Goal: Complete application form

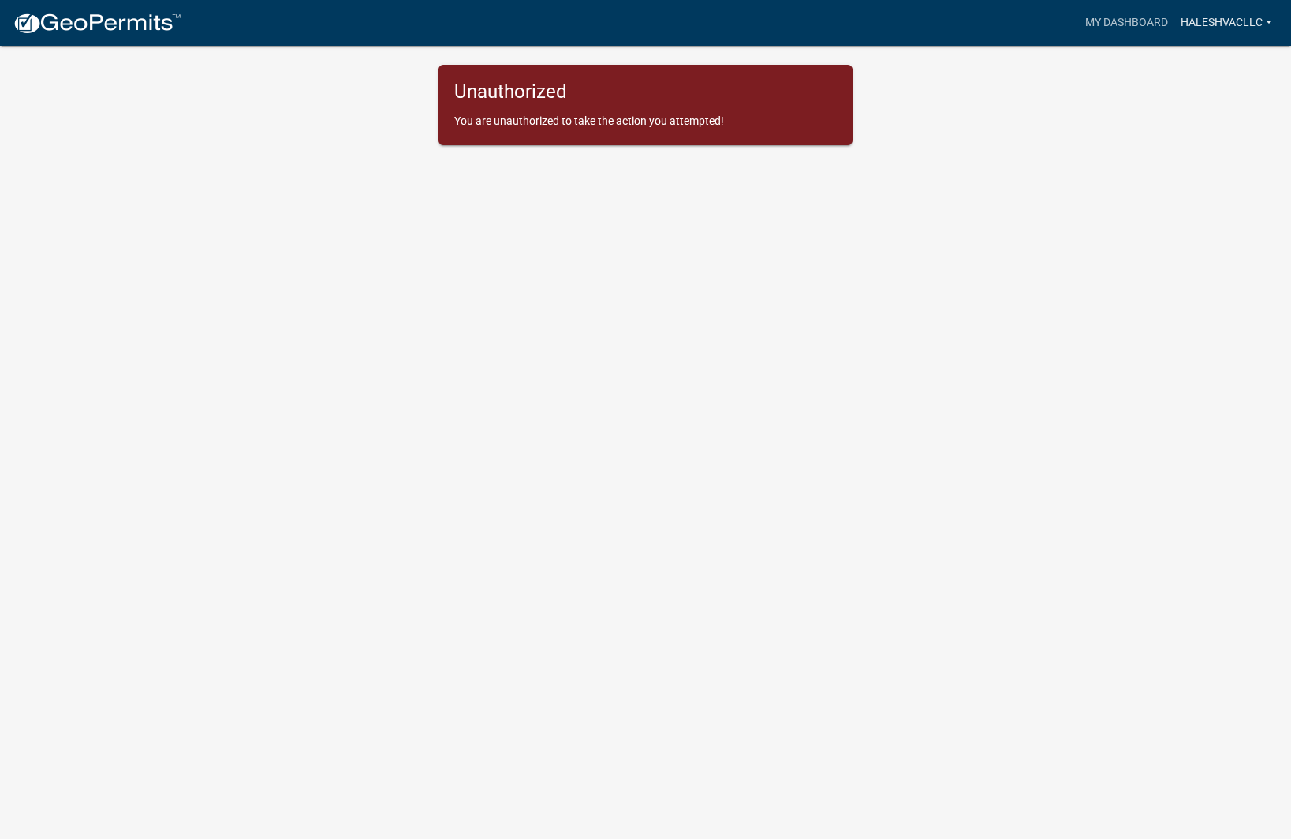
click at [1253, 24] on link "Haleshvacllc" at bounding box center [1227, 23] width 104 height 30
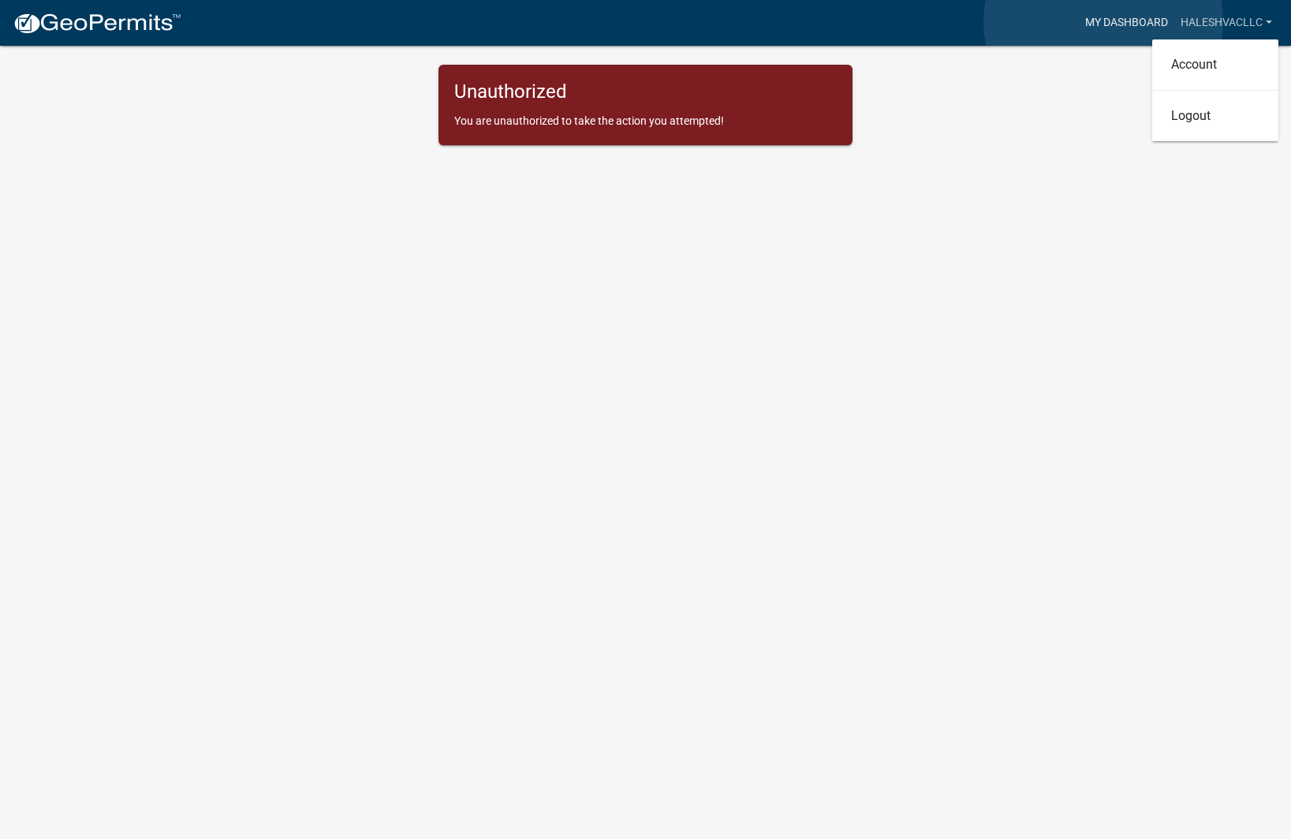
click at [1104, 21] on link "My Dashboard" at bounding box center [1126, 23] width 95 height 30
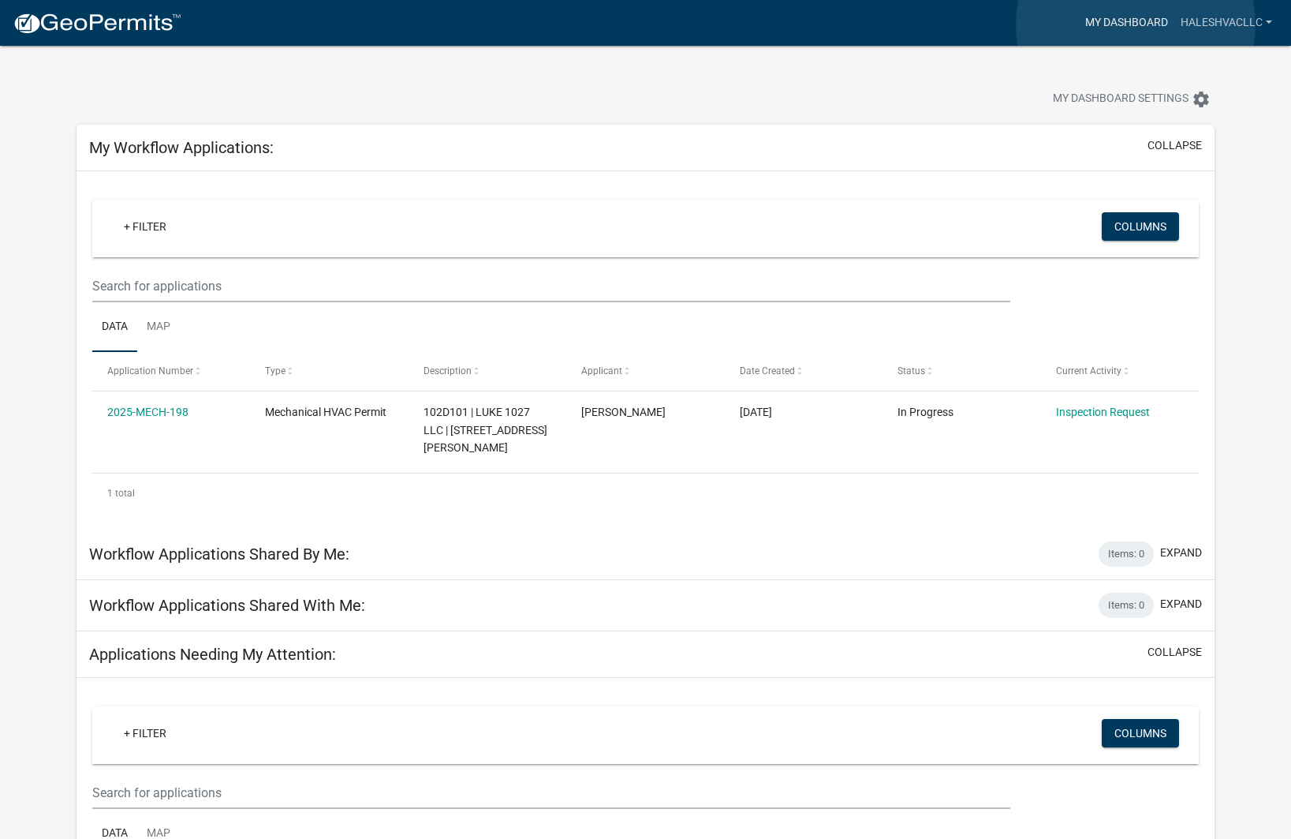
click at [1136, 24] on link "My Dashboard" at bounding box center [1126, 23] width 95 height 30
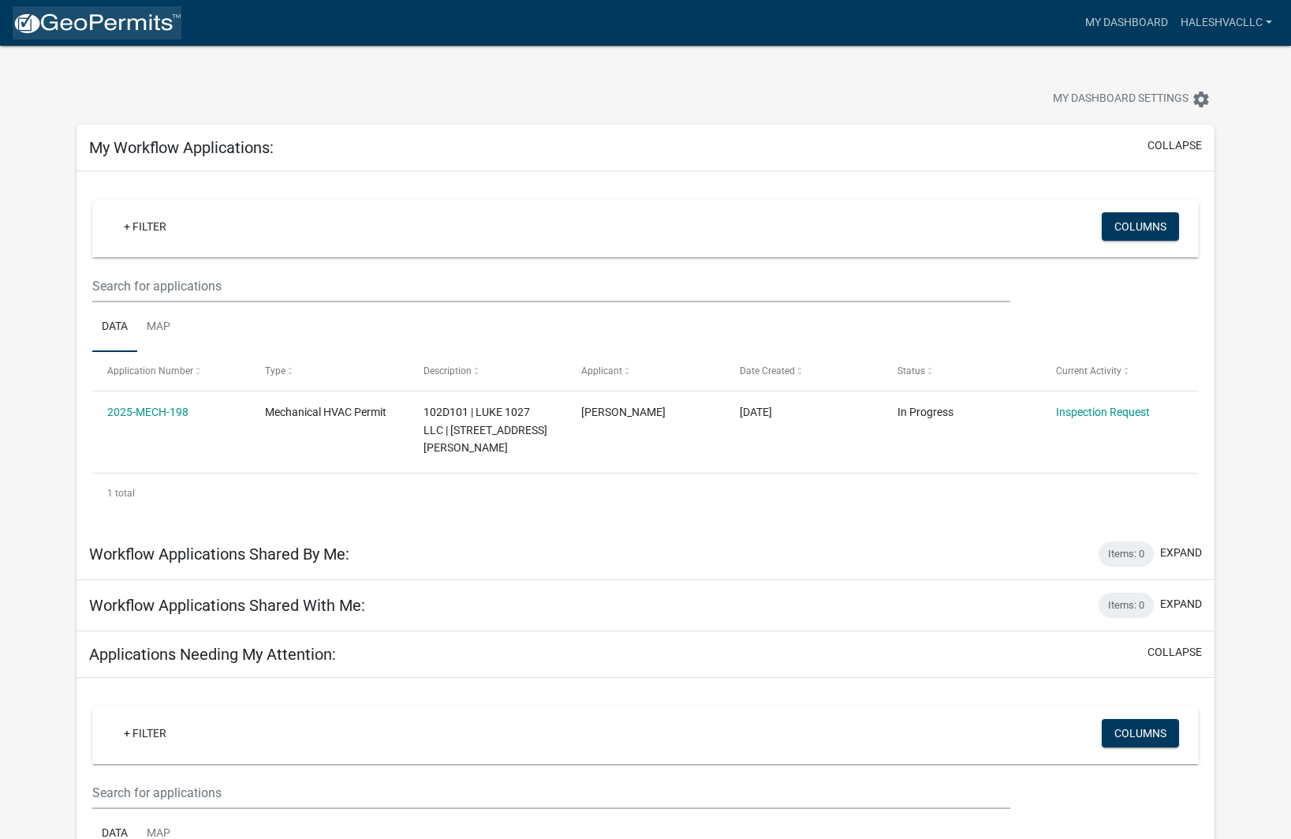
click at [136, 27] on img at bounding box center [97, 24] width 169 height 24
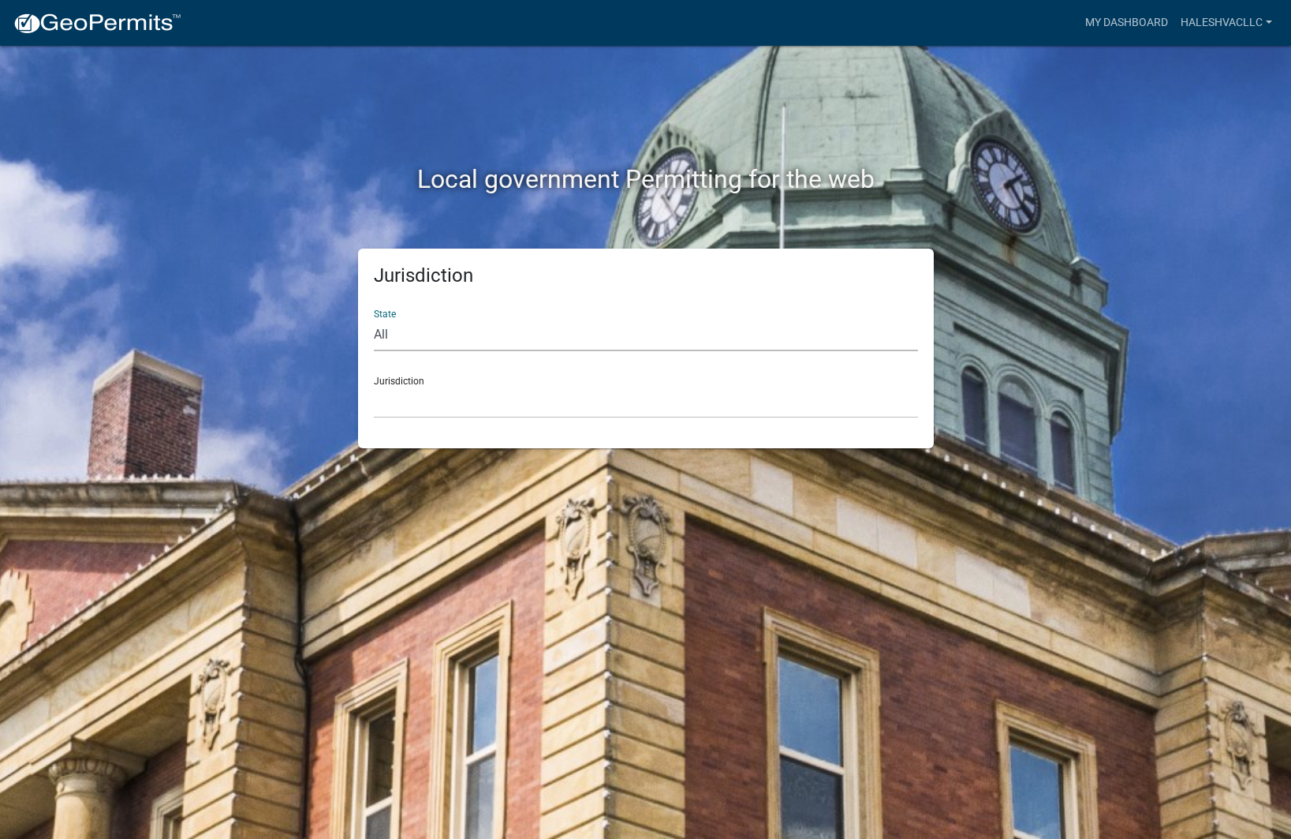
select select "[US_STATE]"
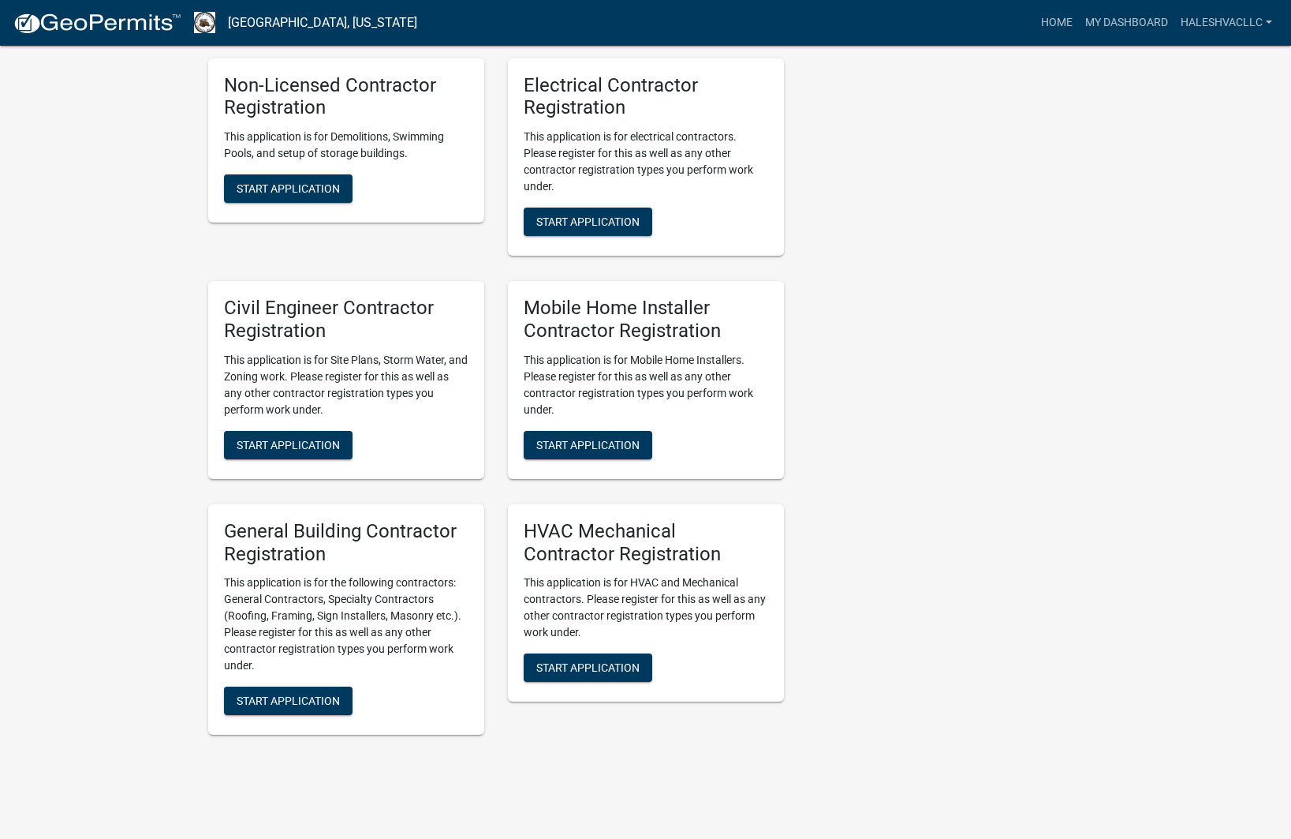
scroll to position [896, 0]
click at [592, 654] on button "Start Application" at bounding box center [588, 668] width 129 height 28
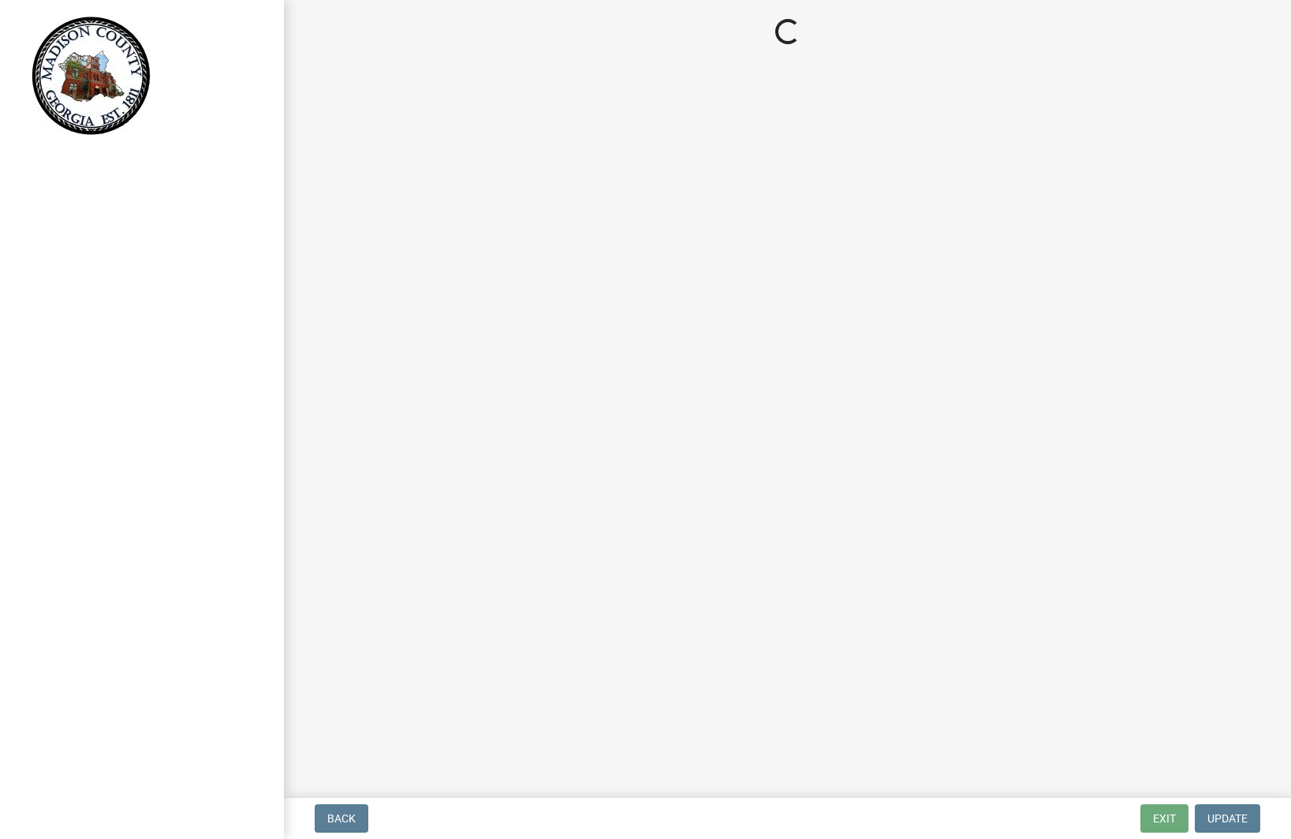
select select "GA"
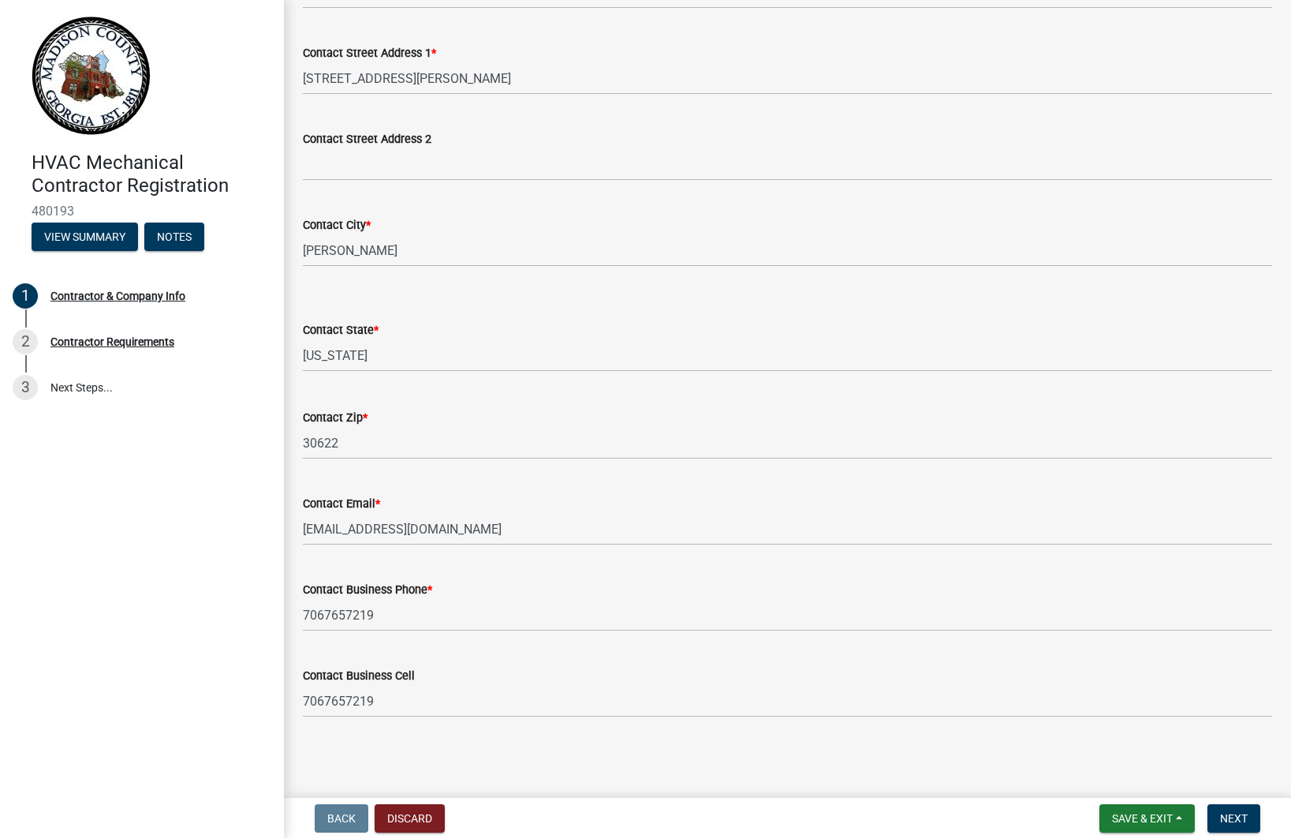
scroll to position [411, 0]
click at [1248, 820] on button "Next" at bounding box center [1234, 818] width 53 height 28
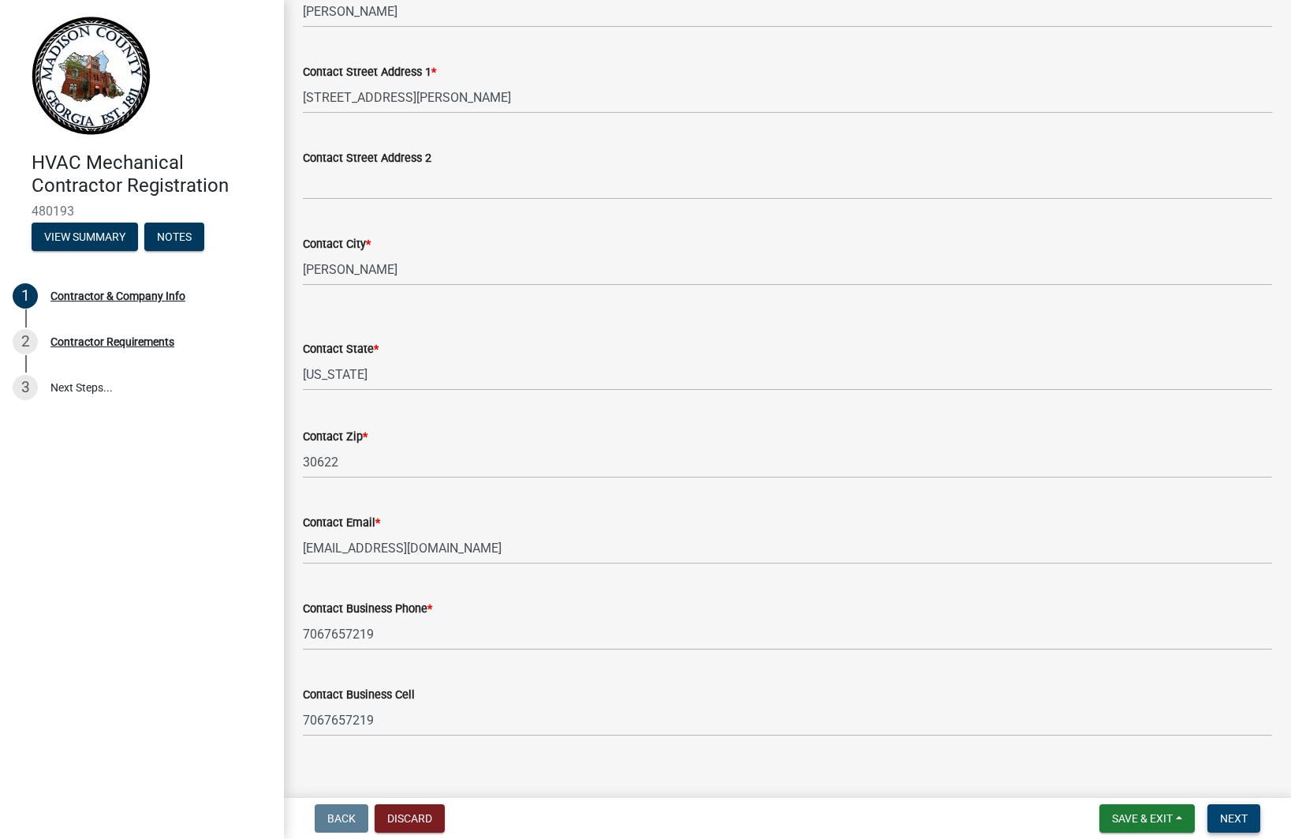
click at [1248, 820] on button "Next" at bounding box center [1234, 818] width 53 height 28
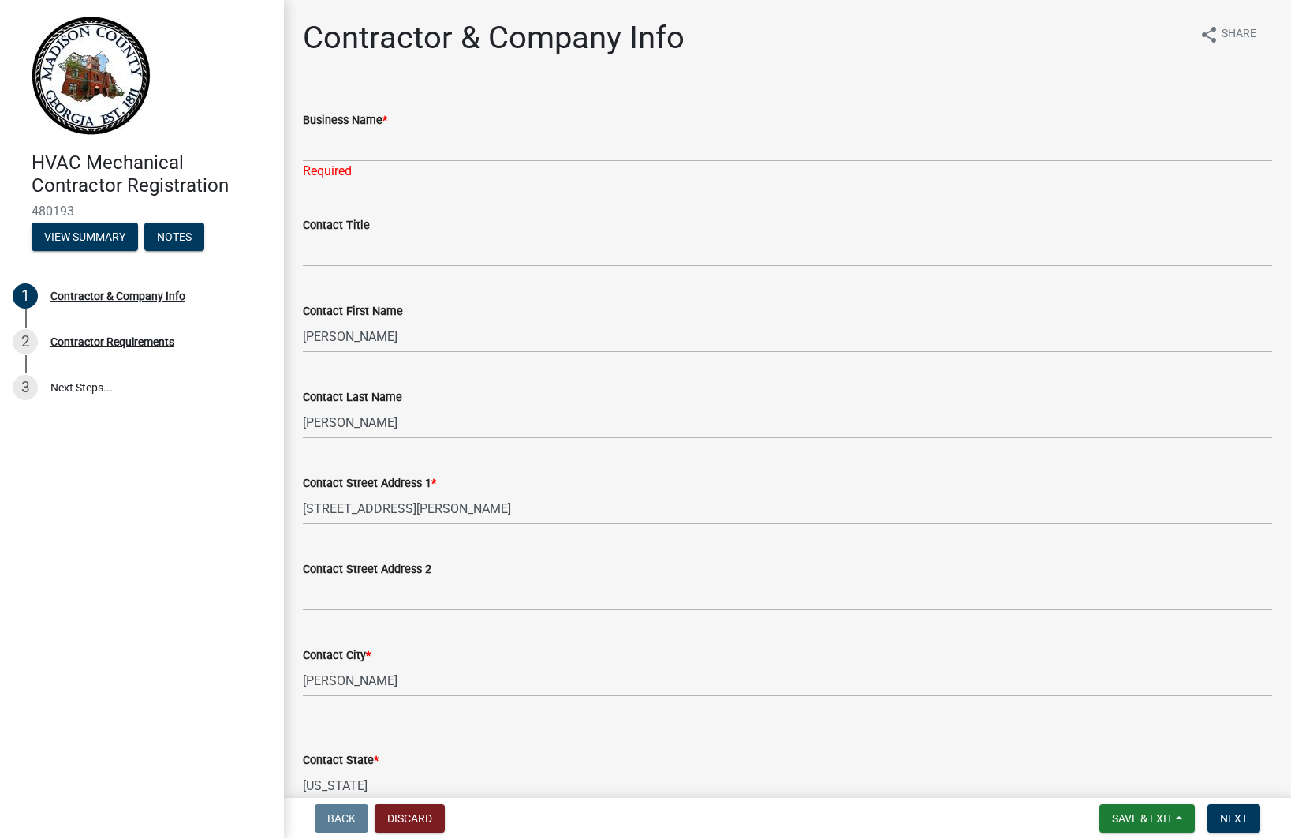
scroll to position [0, 0]
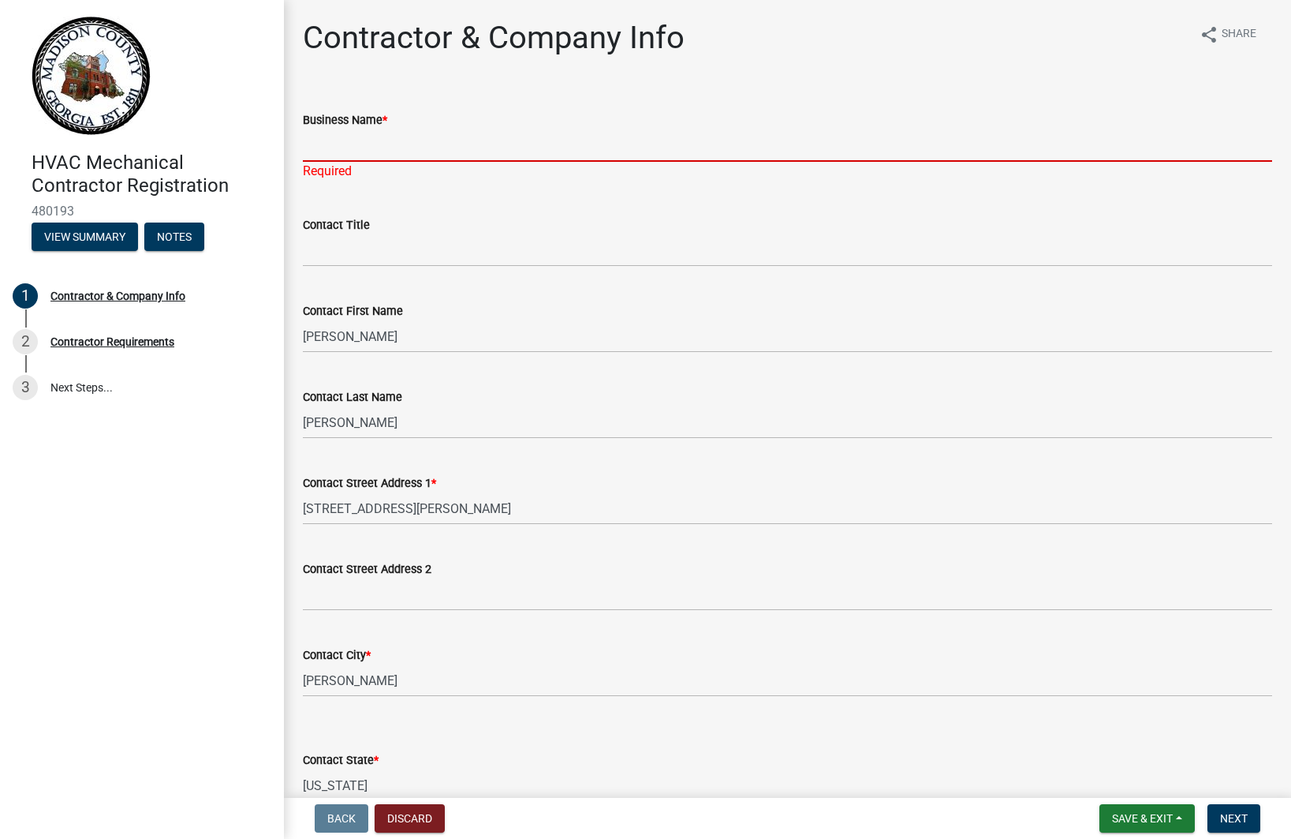
click at [331, 147] on input "Business Name *" at bounding box center [787, 145] width 969 height 32
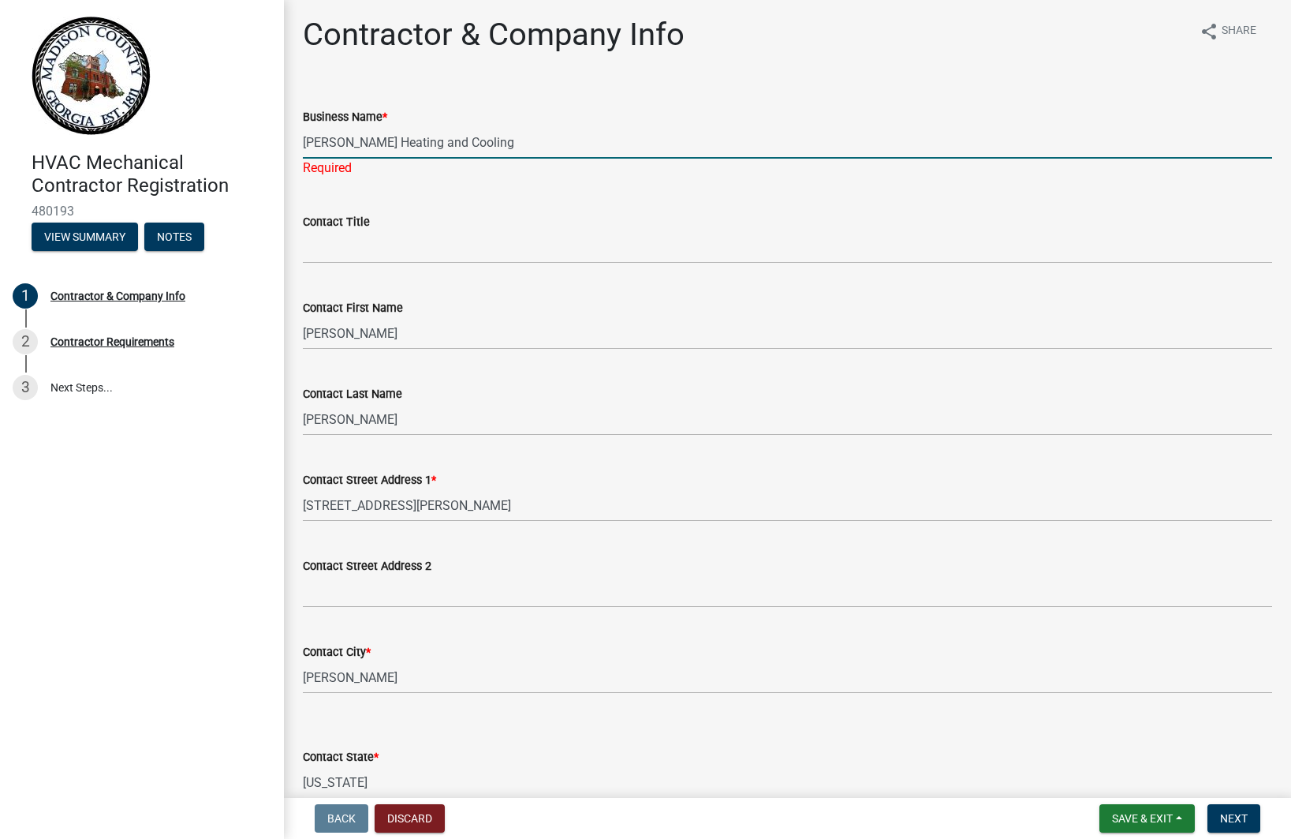
type input "[PERSON_NAME] Heating and Cooling"
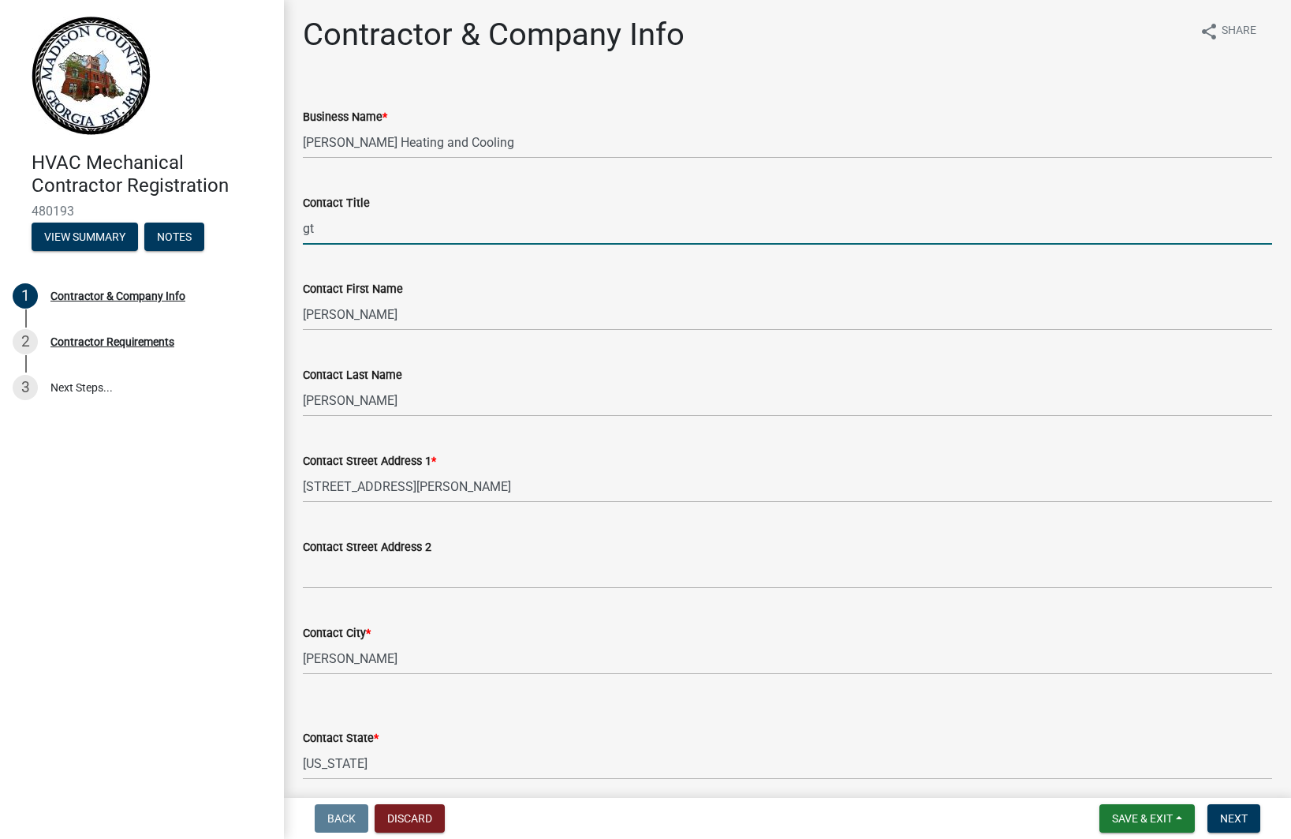
type input "g"
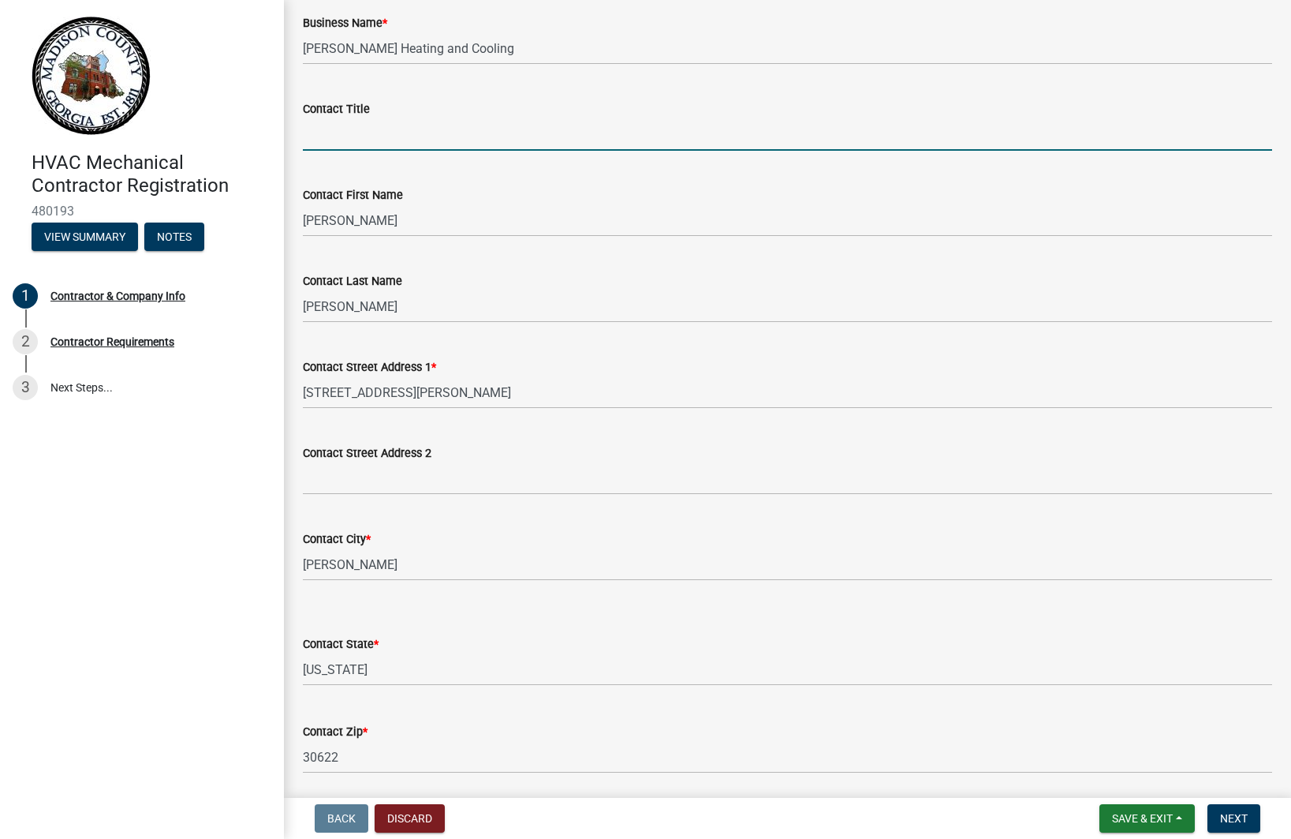
scroll to position [133, 0]
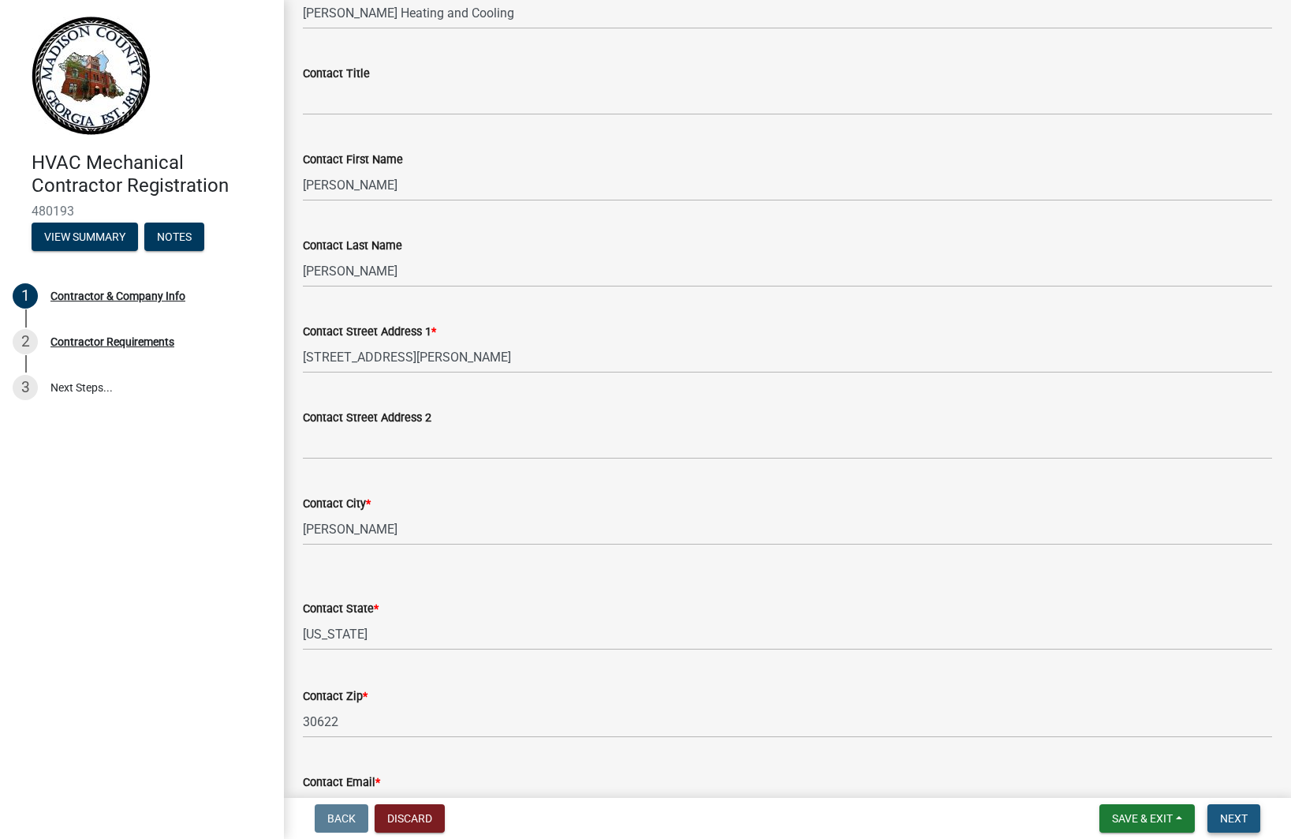
click at [1227, 823] on span "Next" at bounding box center [1234, 818] width 28 height 13
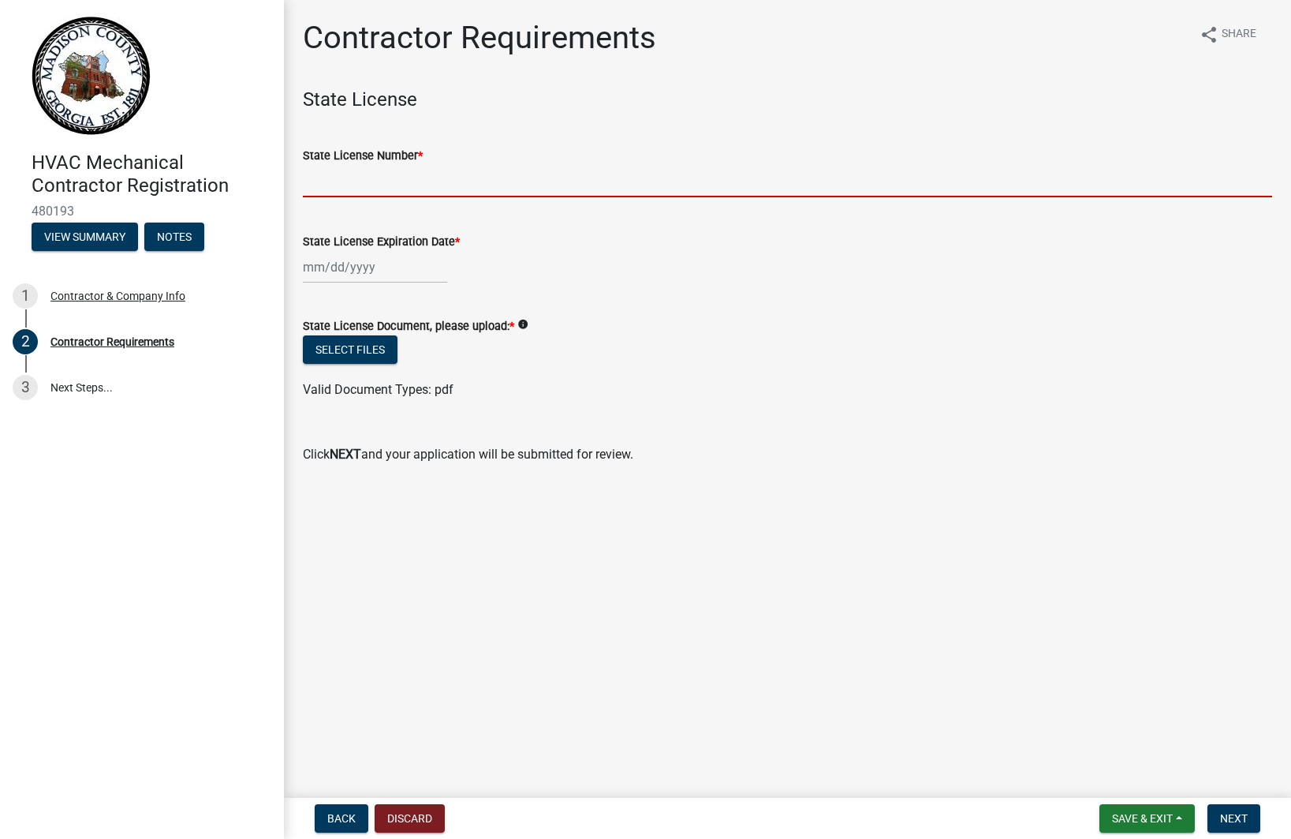
click at [383, 185] on input "State License Number *" at bounding box center [787, 181] width 969 height 32
drag, startPoint x: 315, startPoint y: 180, endPoint x: 375, endPoint y: 179, distance: 60.0
click at [315, 180] on input "Cr110362" at bounding box center [787, 181] width 969 height 32
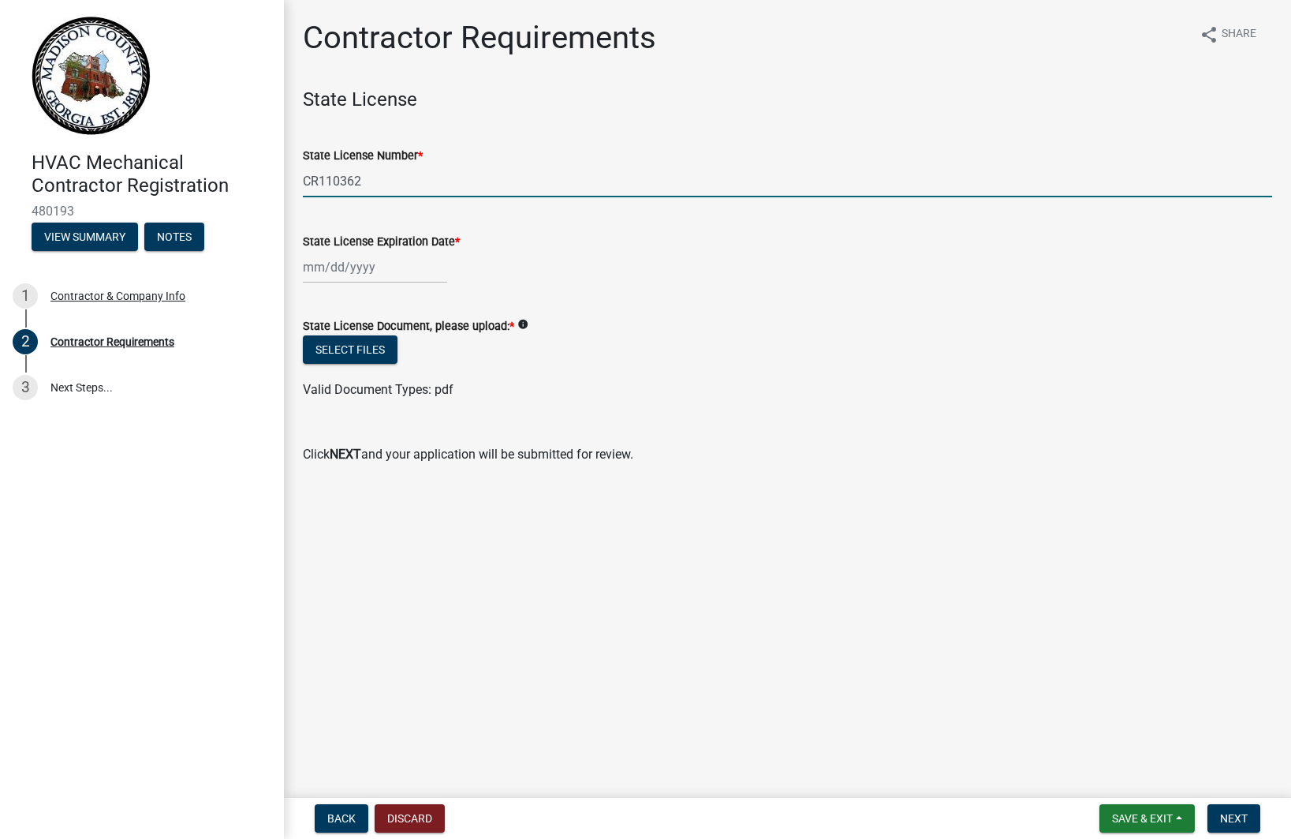
type input "CR110362"
click at [318, 269] on div at bounding box center [375, 267] width 144 height 32
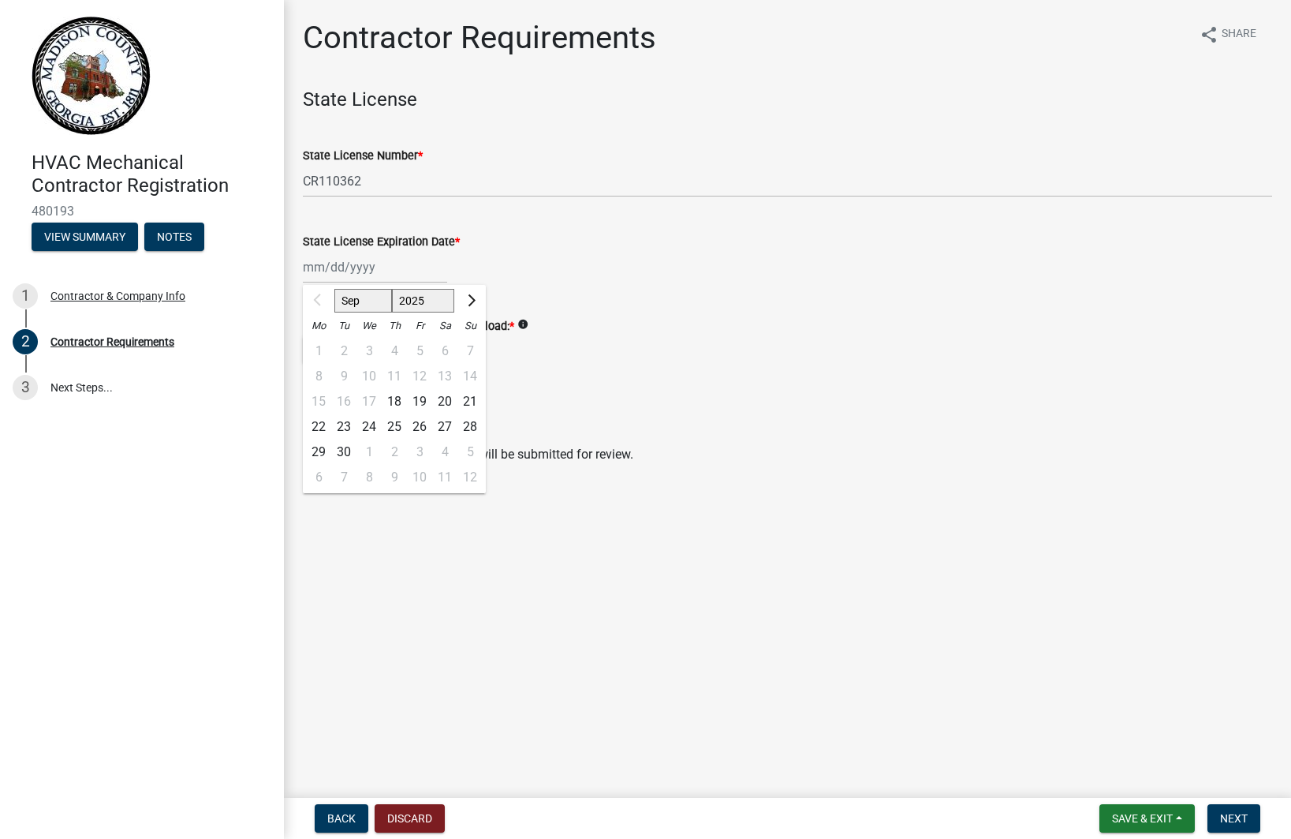
click at [469, 295] on span "Next month" at bounding box center [470, 300] width 12 height 12
select select "11"
click at [471, 450] on div "30" at bounding box center [470, 451] width 25 height 25
type input "[DATE]"
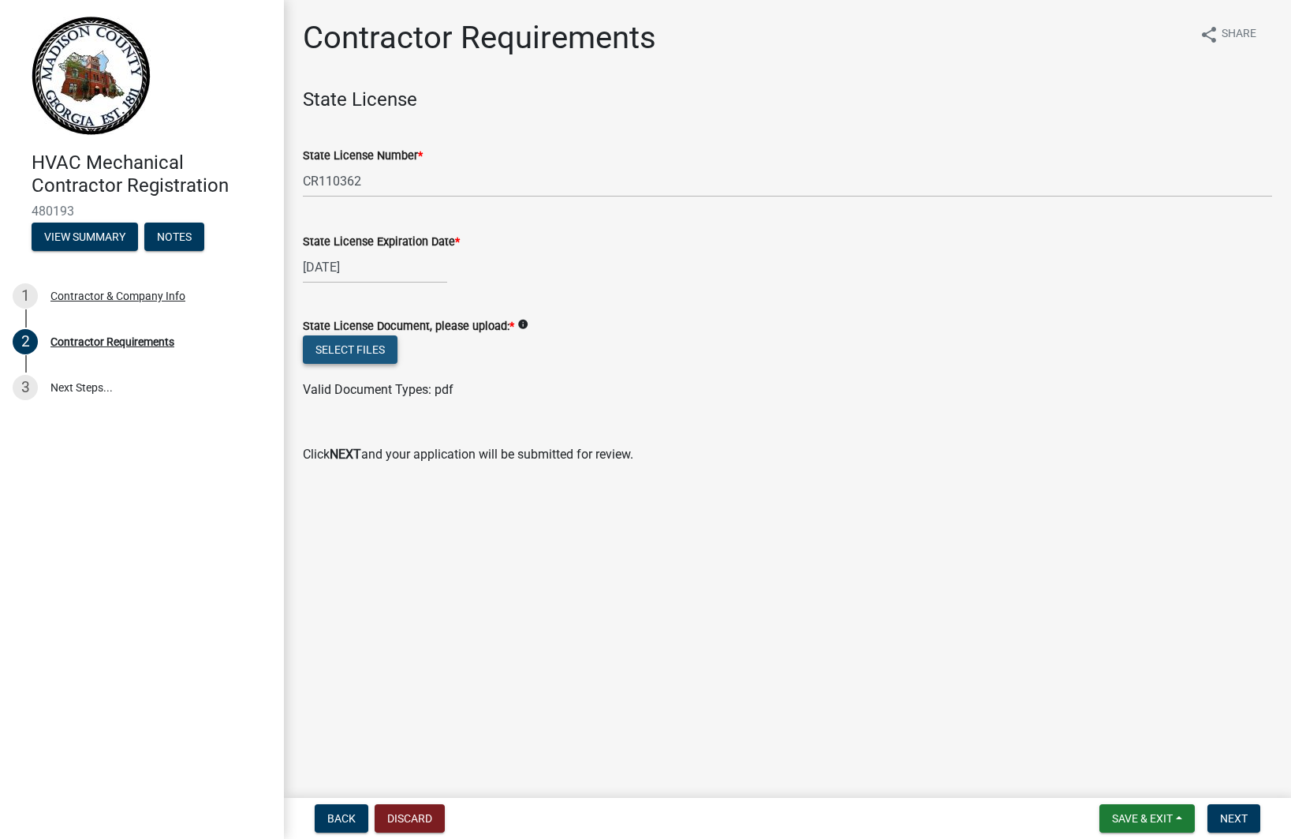
click at [372, 346] on button "Select files" at bounding box center [350, 349] width 95 height 28
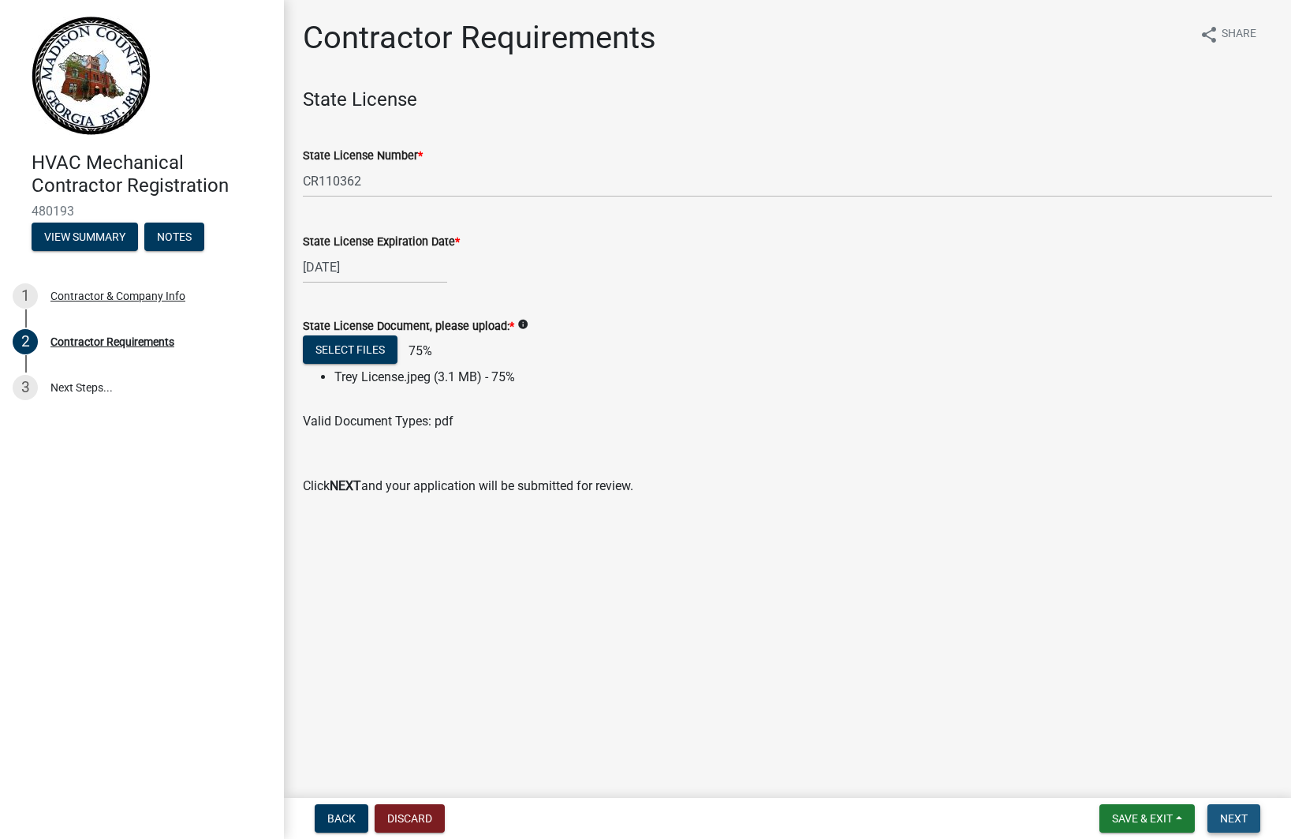
click at [1244, 812] on span "Next" at bounding box center [1234, 818] width 28 height 13
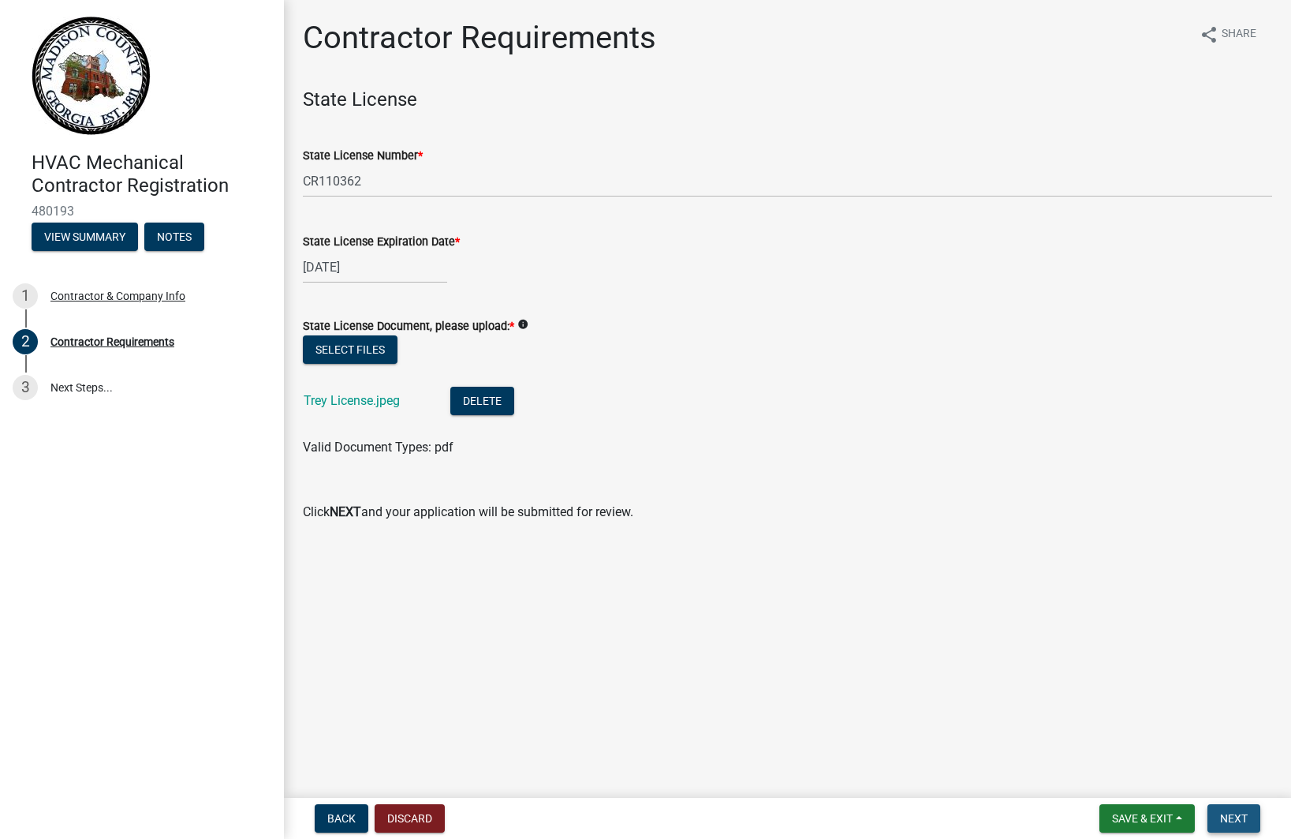
click at [1240, 808] on button "Next" at bounding box center [1234, 818] width 53 height 28
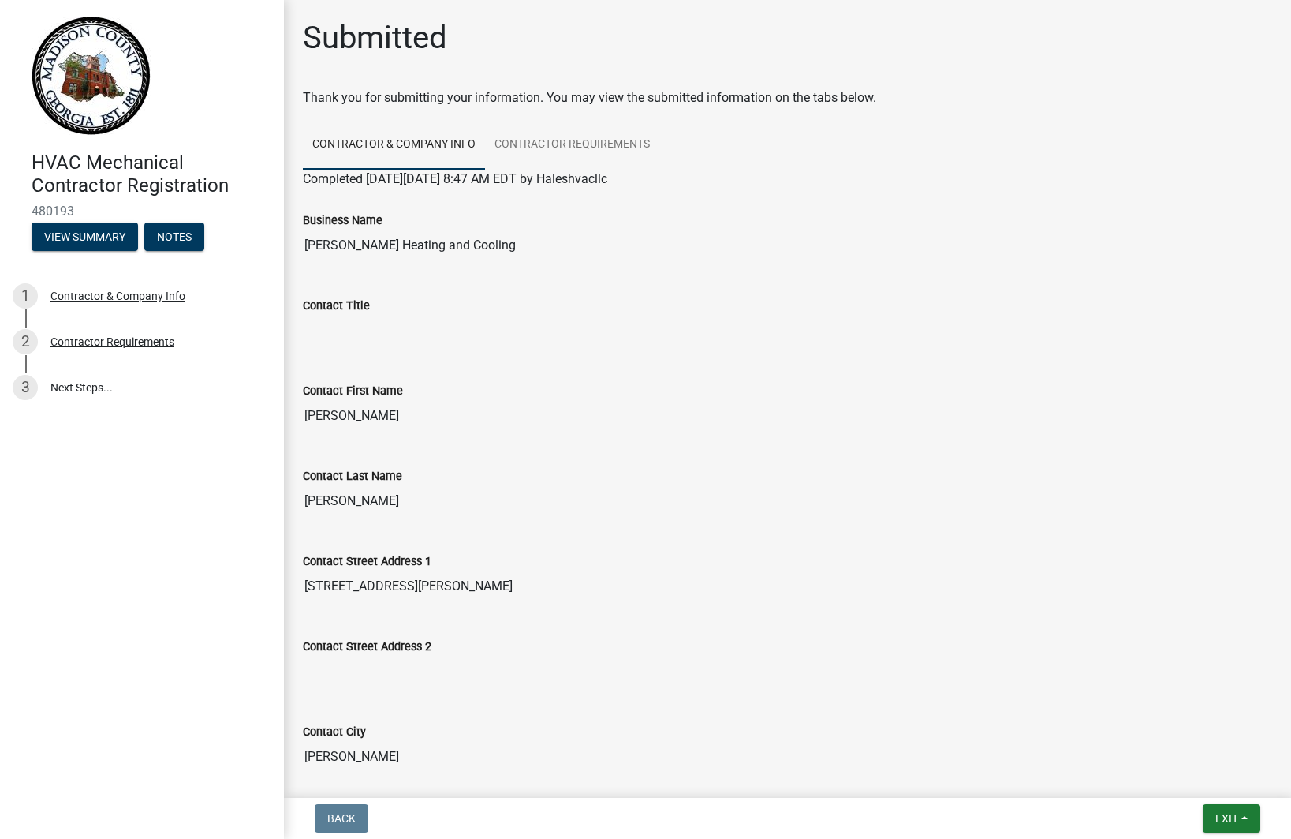
click at [100, 48] on img at bounding box center [91, 76] width 119 height 118
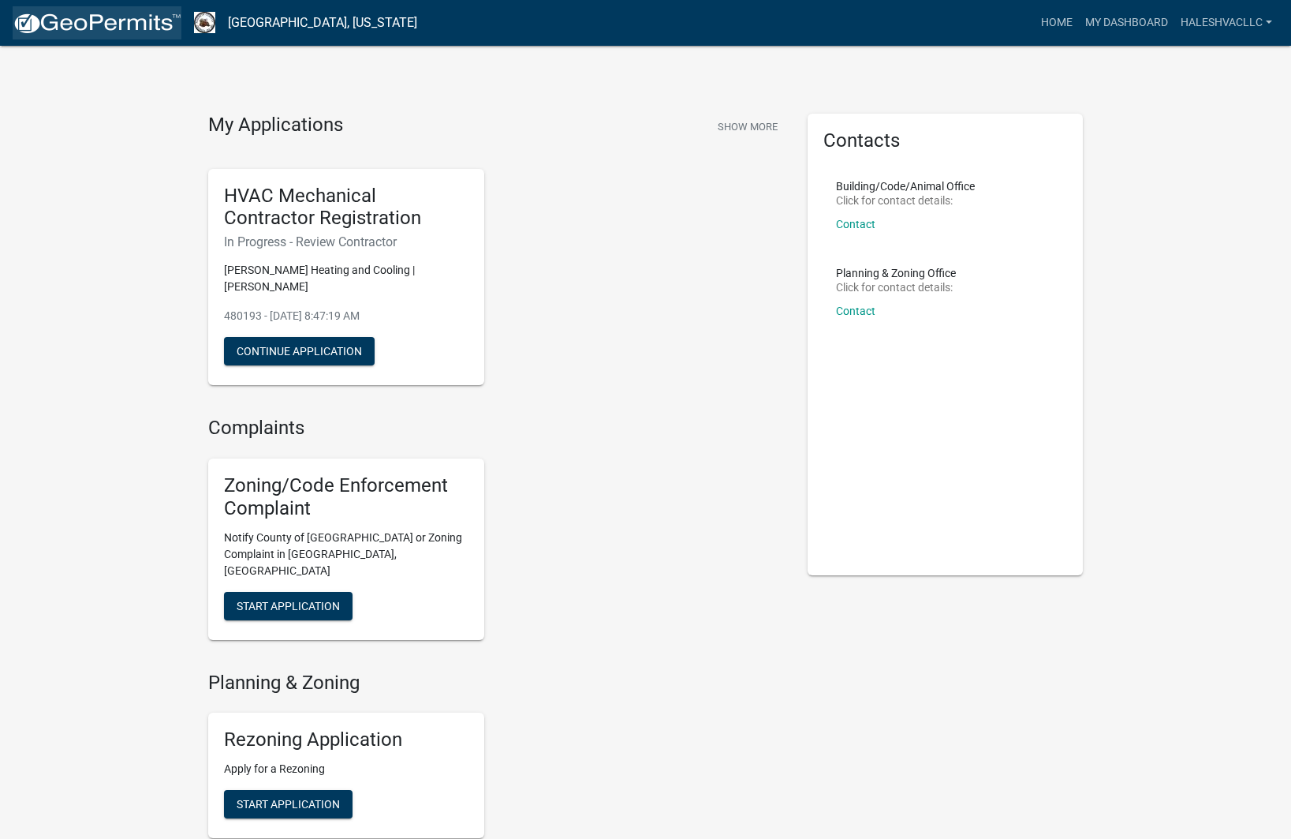
click at [117, 21] on img at bounding box center [97, 24] width 169 height 24
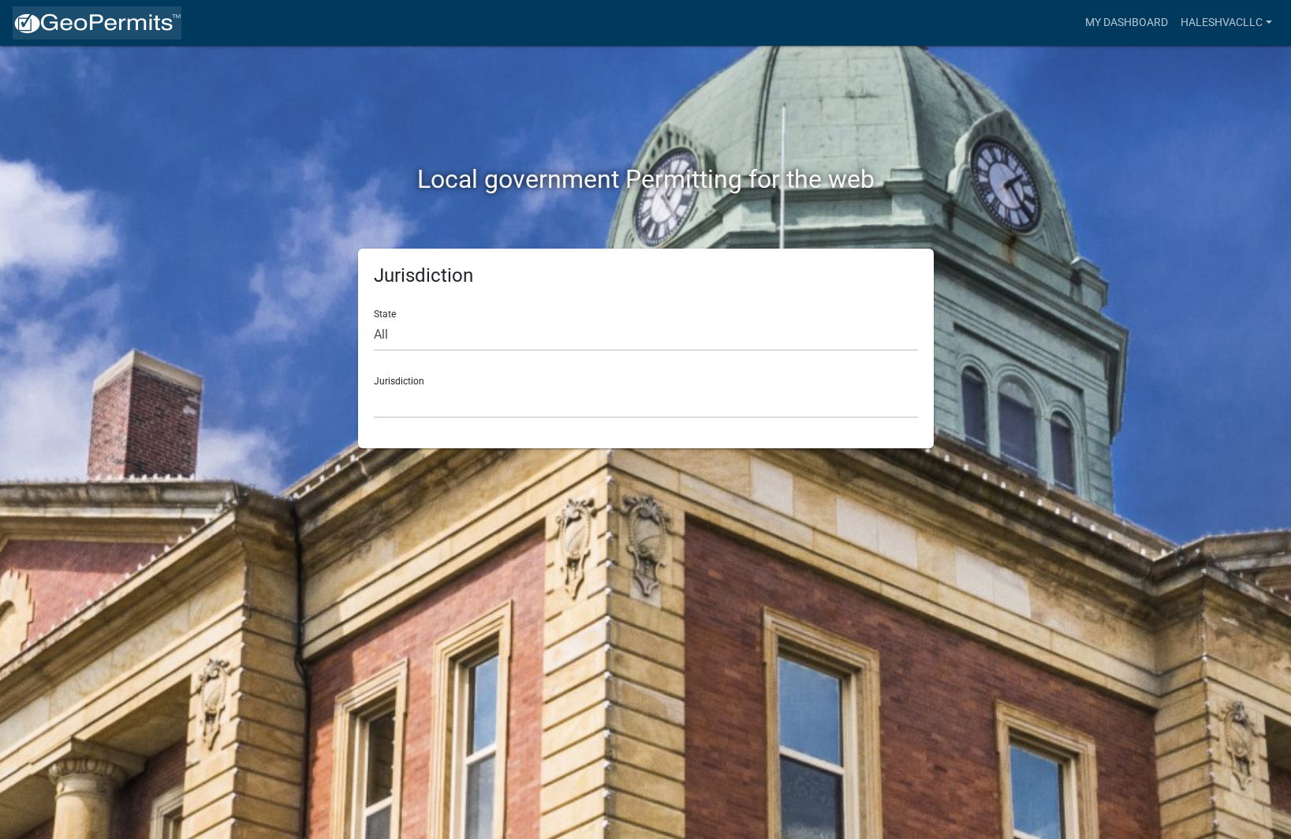
click at [117, 21] on img at bounding box center [97, 24] width 169 height 24
click at [1130, 27] on link "My Dashboard" at bounding box center [1126, 23] width 95 height 30
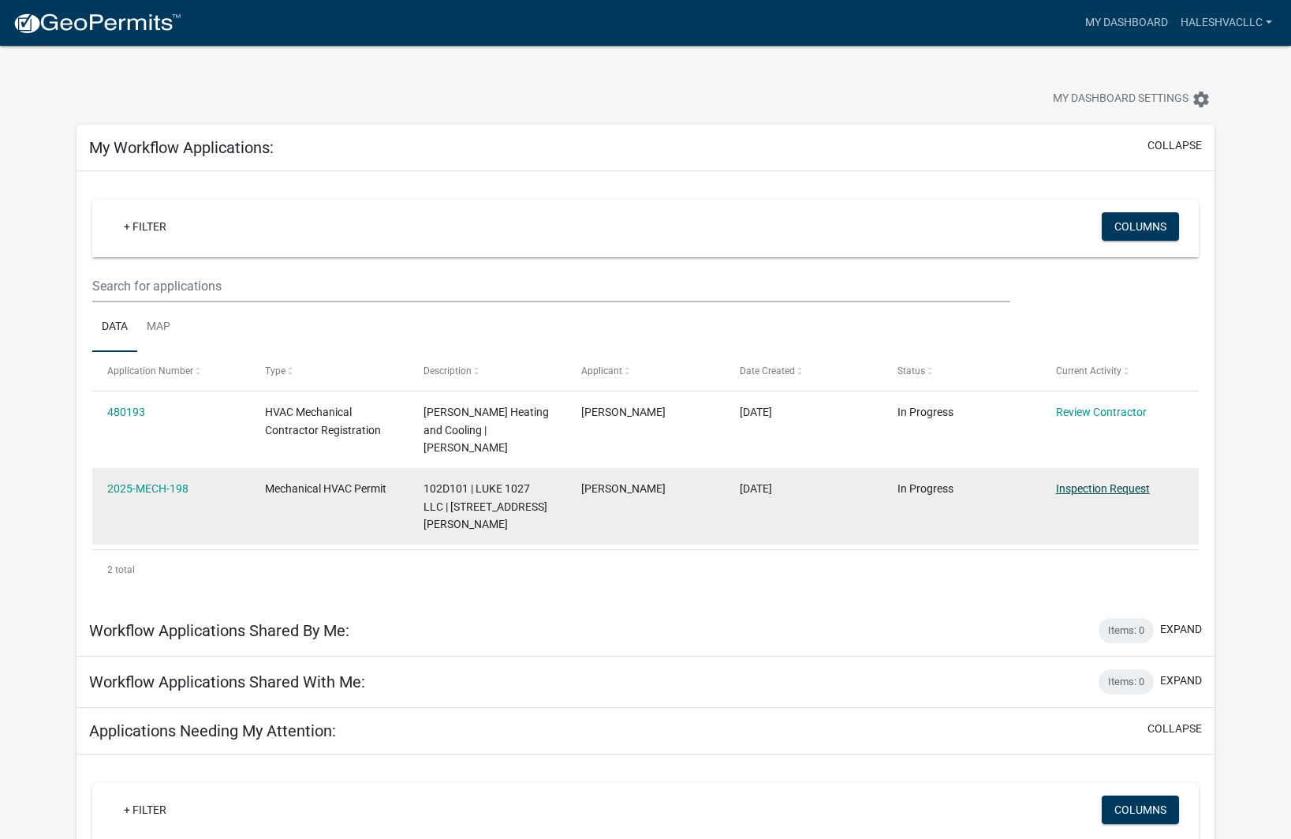
click at [1090, 482] on link "Inspection Request" at bounding box center [1103, 488] width 94 height 13
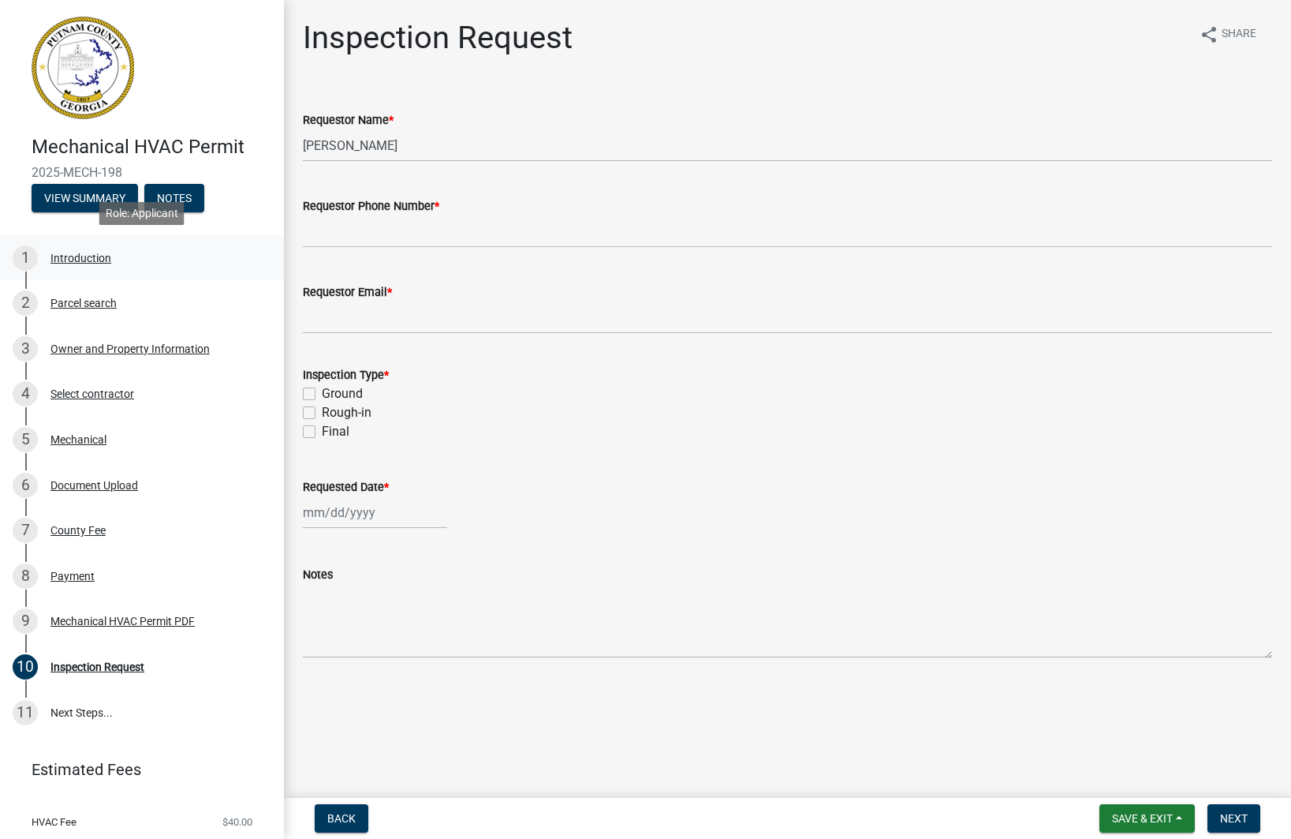
click at [77, 259] on div "Introduction" at bounding box center [80, 257] width 61 height 11
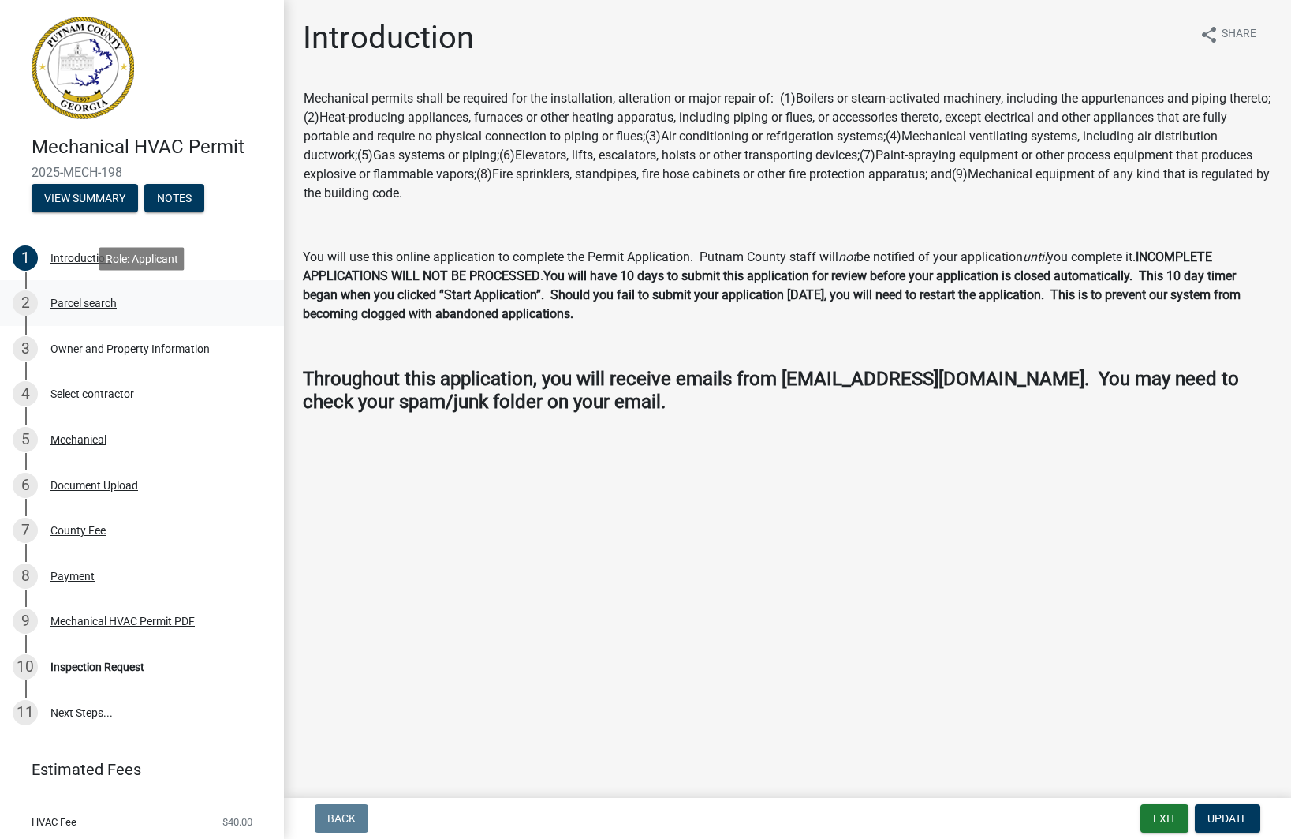
click at [102, 304] on div "Parcel search" at bounding box center [83, 302] width 66 height 11
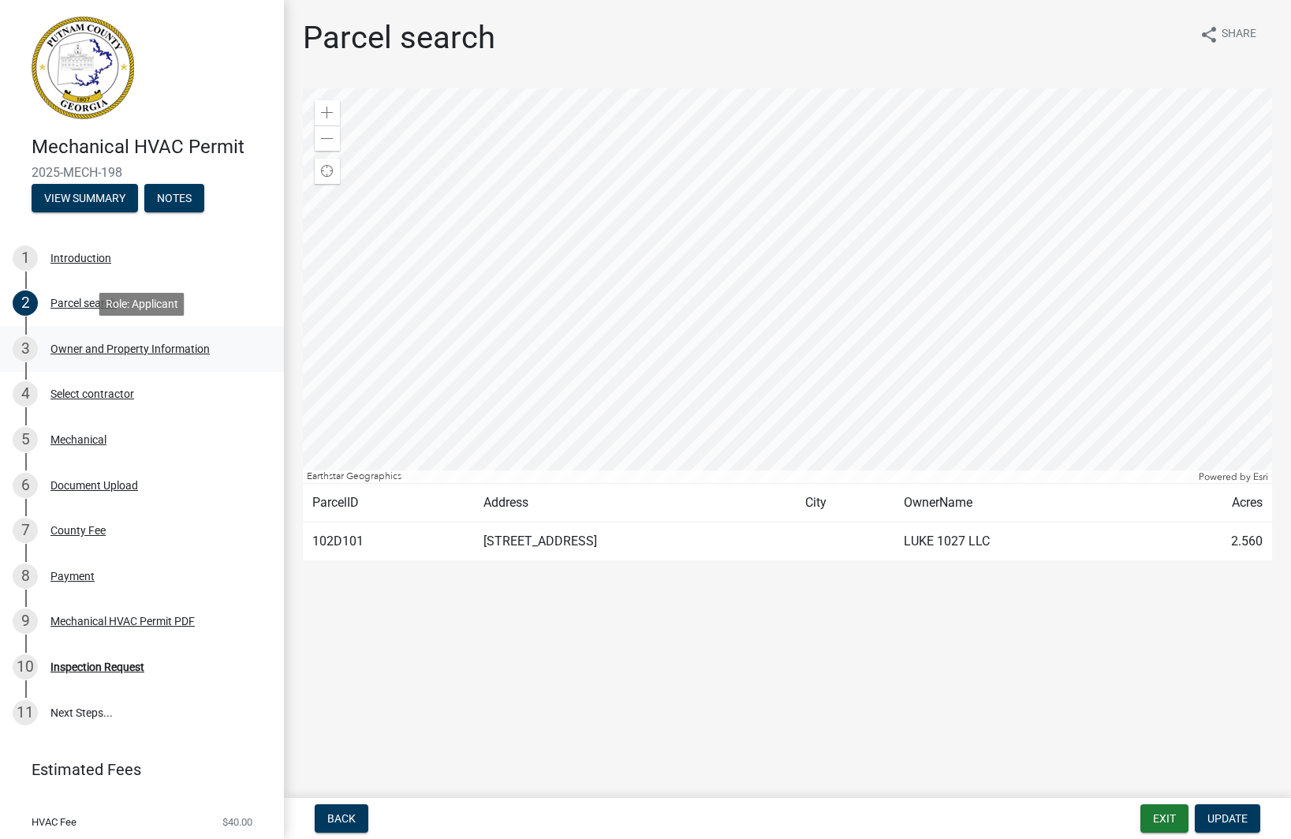
click at [116, 347] on div "Owner and Property Information" at bounding box center [129, 348] width 159 height 11
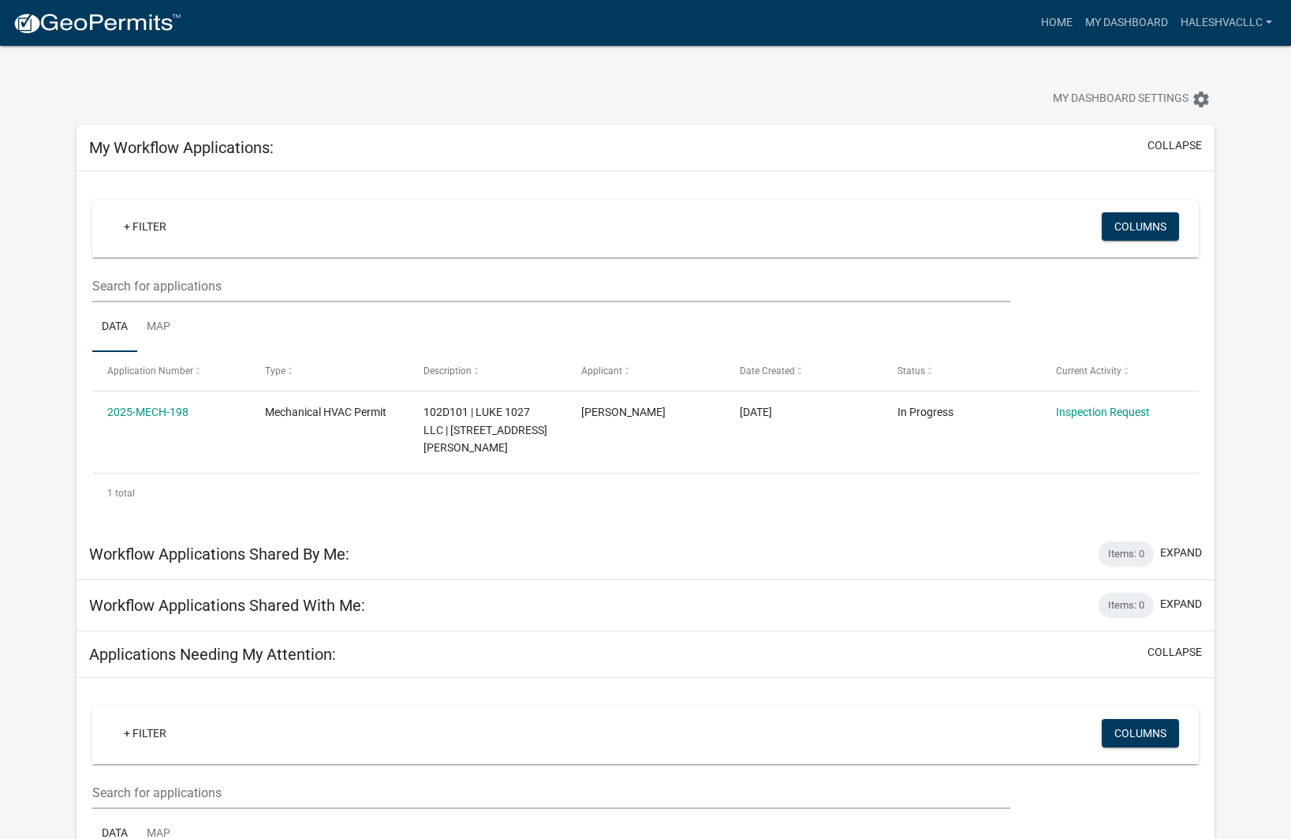
click at [64, 21] on img at bounding box center [97, 24] width 169 height 24
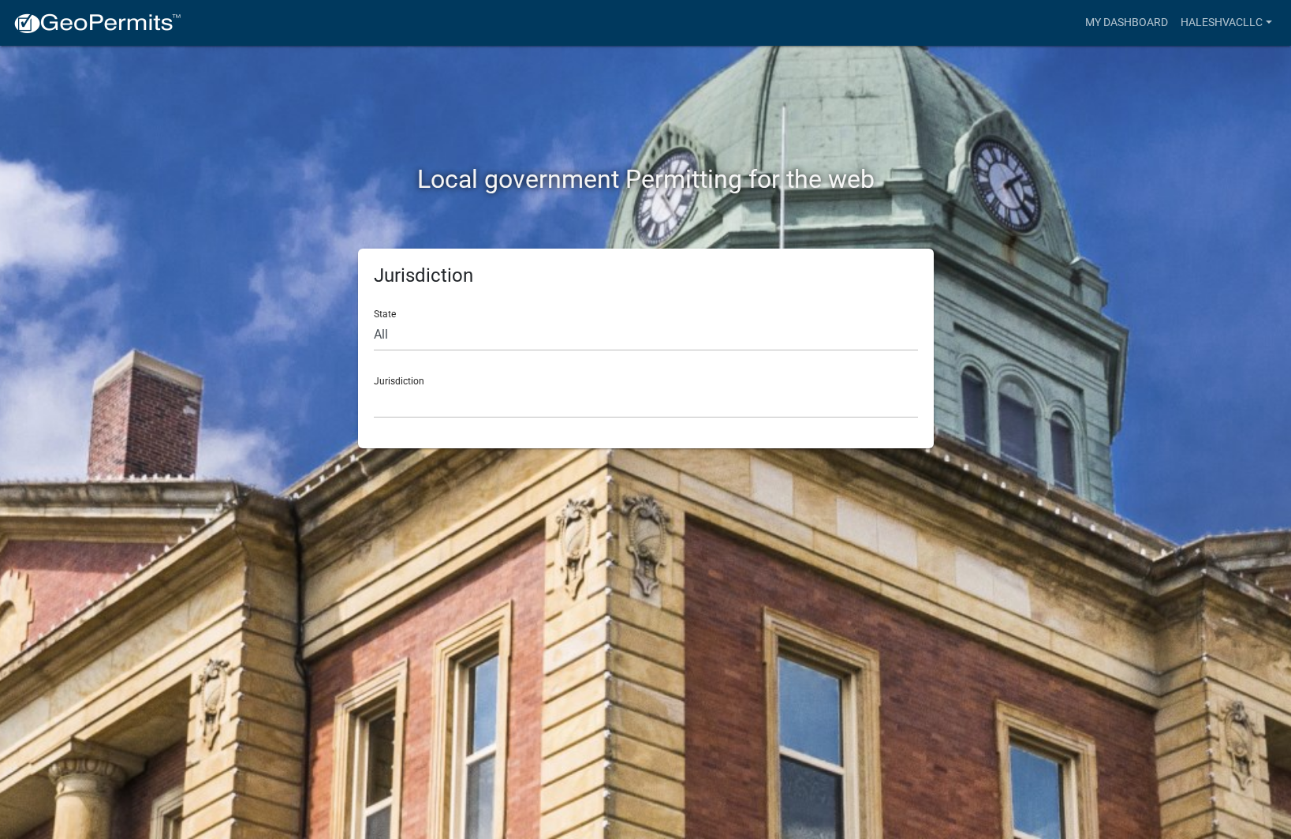
scroll to position [1, 0]
click at [530, 174] on h2 "Local government Permitting for the web" at bounding box center [646, 179] width 876 height 30
click at [141, 40] on nav "more_horiz My Dashboard Haleshvacllc Account Contractor Profile Logout" at bounding box center [645, 23] width 1291 height 46
click at [146, 32] on img at bounding box center [97, 24] width 169 height 24
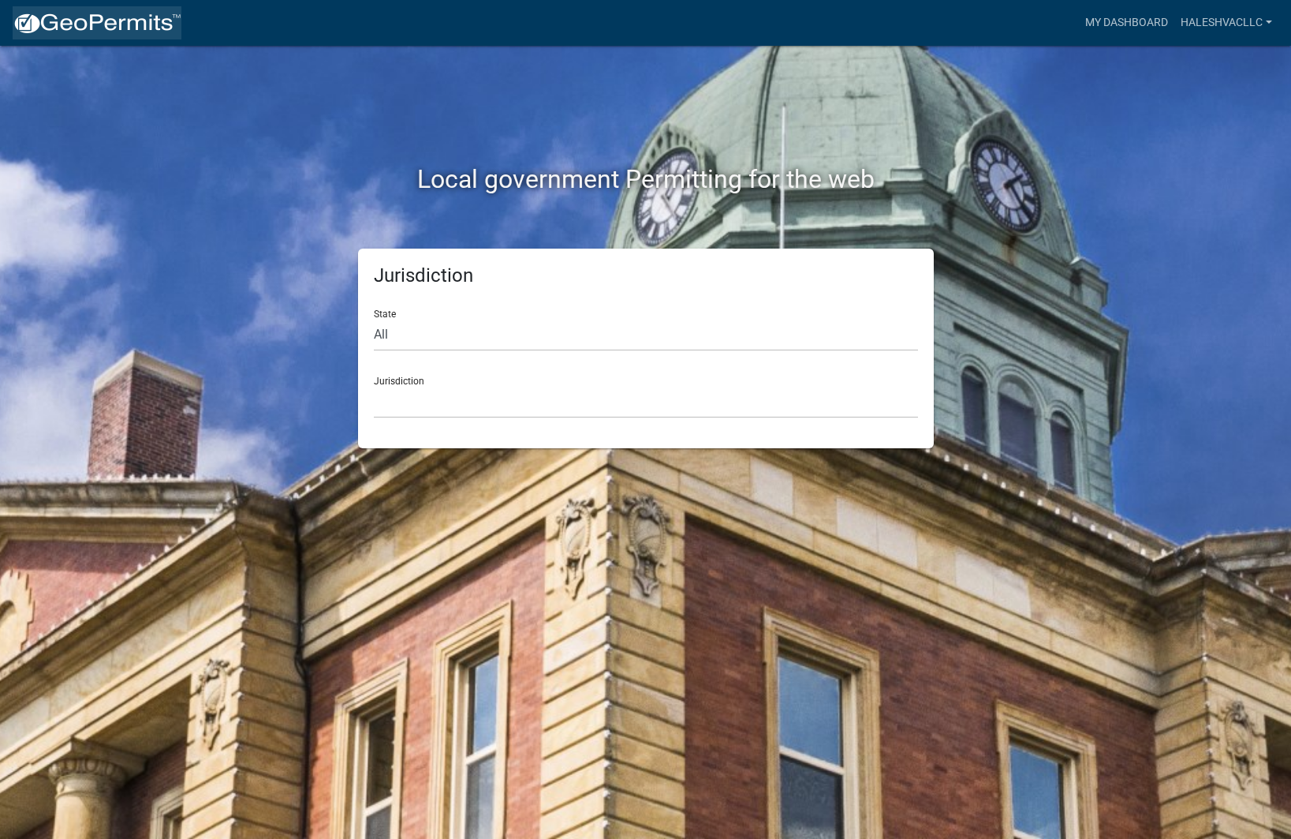
click at [155, 27] on img at bounding box center [97, 24] width 169 height 24
click at [631, 189] on h2 "Local government Permitting for the web" at bounding box center [646, 179] width 876 height 30
click at [439, 316] on div "State All [US_STATE] [US_STATE] [US_STATE] [US_STATE] [US_STATE] [US_STATE] [US…" at bounding box center [646, 324] width 544 height 54
select select "[US_STATE]"
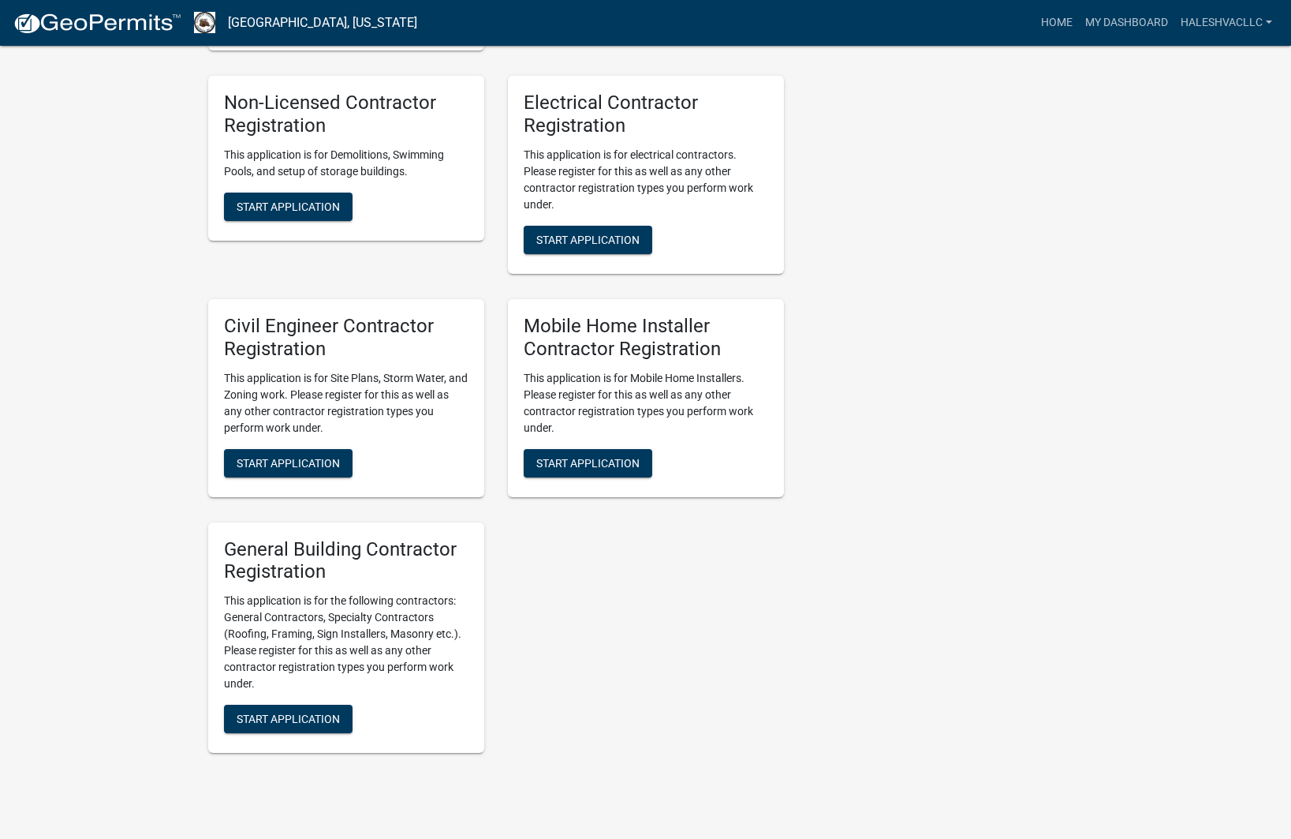
scroll to position [1089, 0]
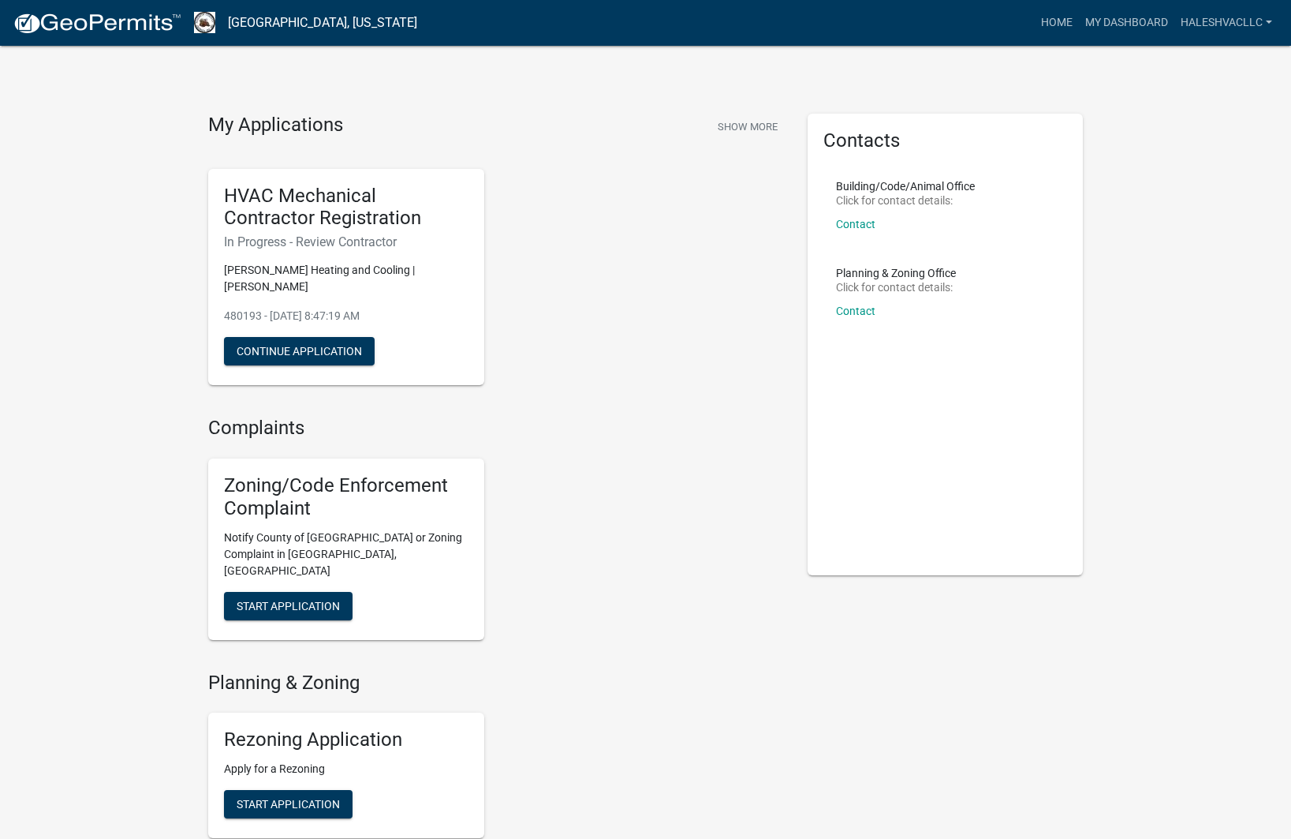
scroll to position [6, 0]
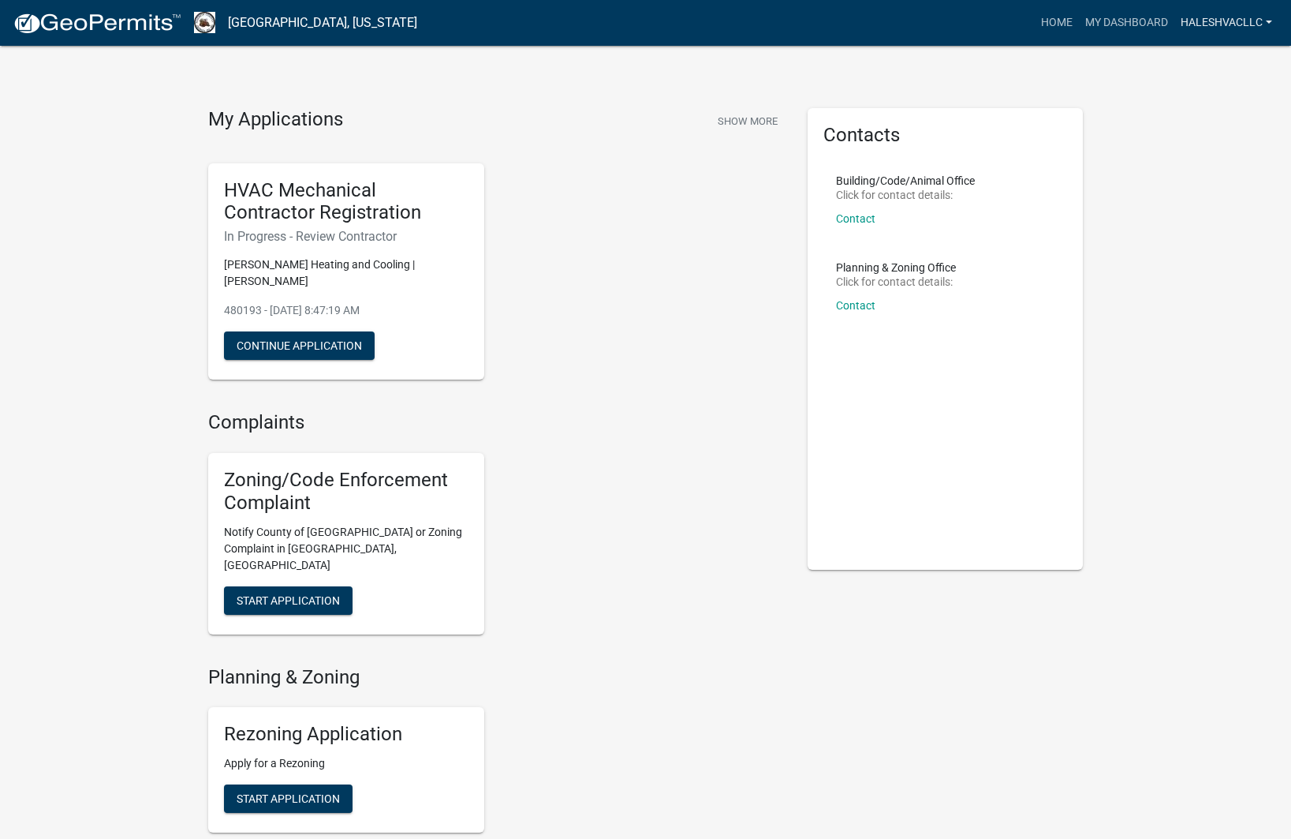
click at [1206, 35] on link "Haleshvacllc" at bounding box center [1227, 23] width 104 height 30
click at [1193, 56] on link "Account" at bounding box center [1211, 65] width 135 height 38
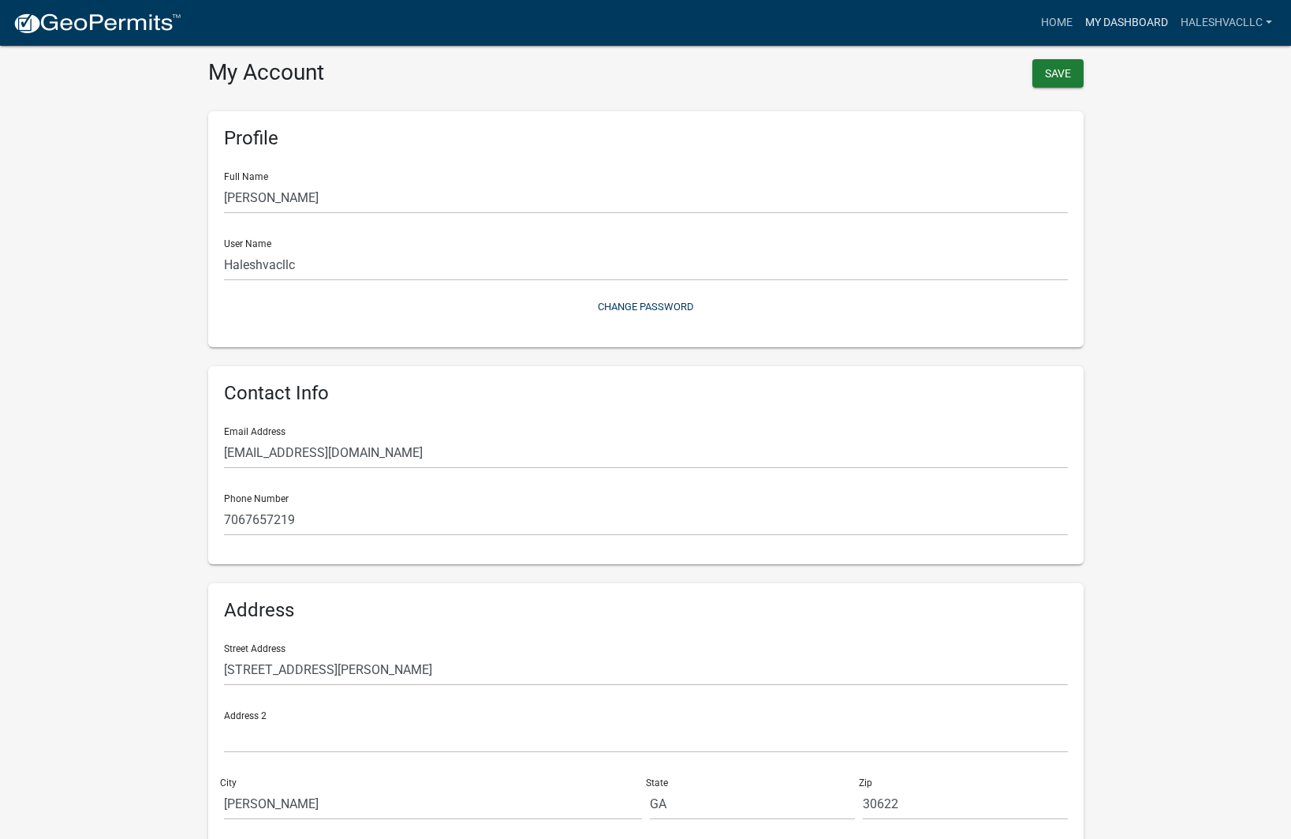
click at [1136, 23] on link "My Dashboard" at bounding box center [1126, 23] width 95 height 30
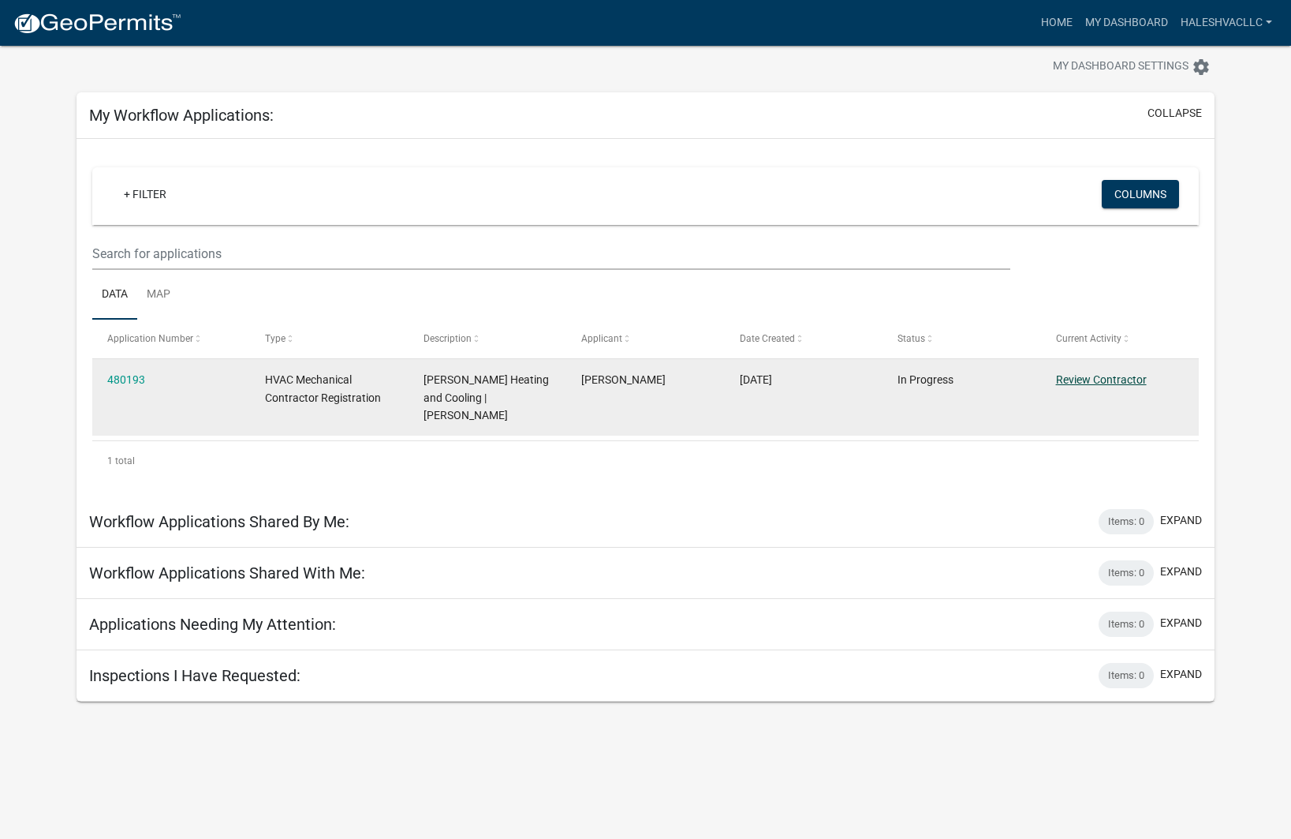
scroll to position [34, 1]
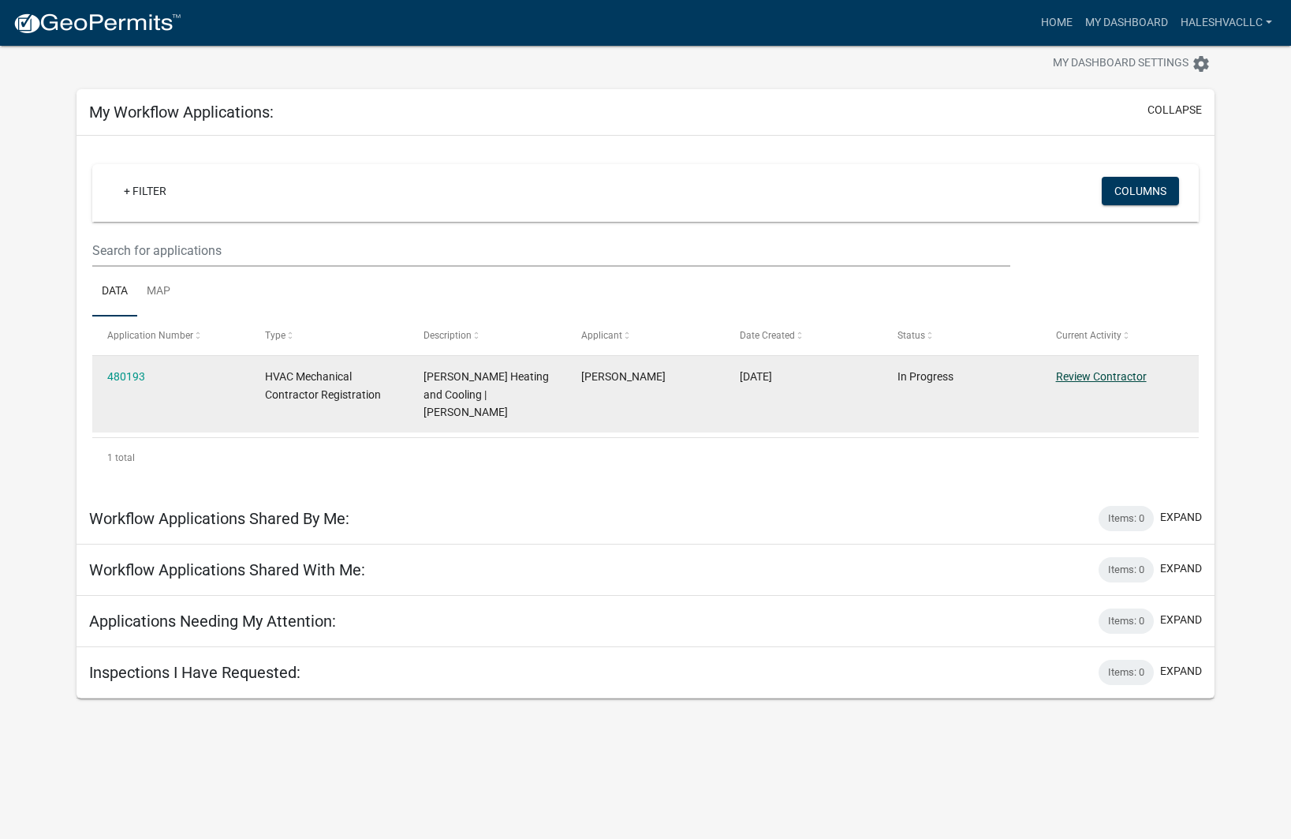
click at [1102, 380] on link "Review Contractor" at bounding box center [1101, 376] width 91 height 13
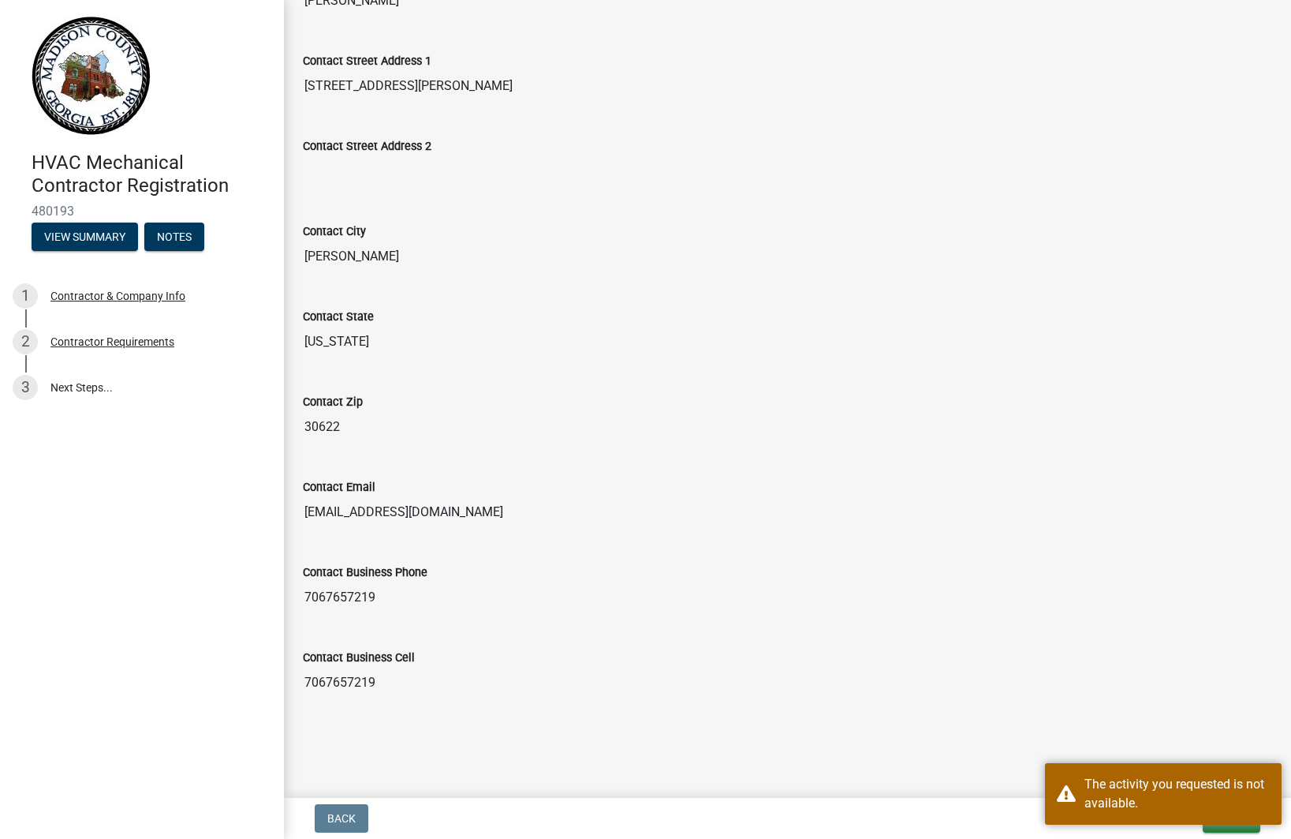
scroll to position [500, 0]
click at [1115, 744] on main "Submitted Thank you for submitting your information. You may view the submitted…" at bounding box center [787, 395] width 1007 height 791
click at [1225, 827] on button "Exit" at bounding box center [1232, 818] width 58 height 28
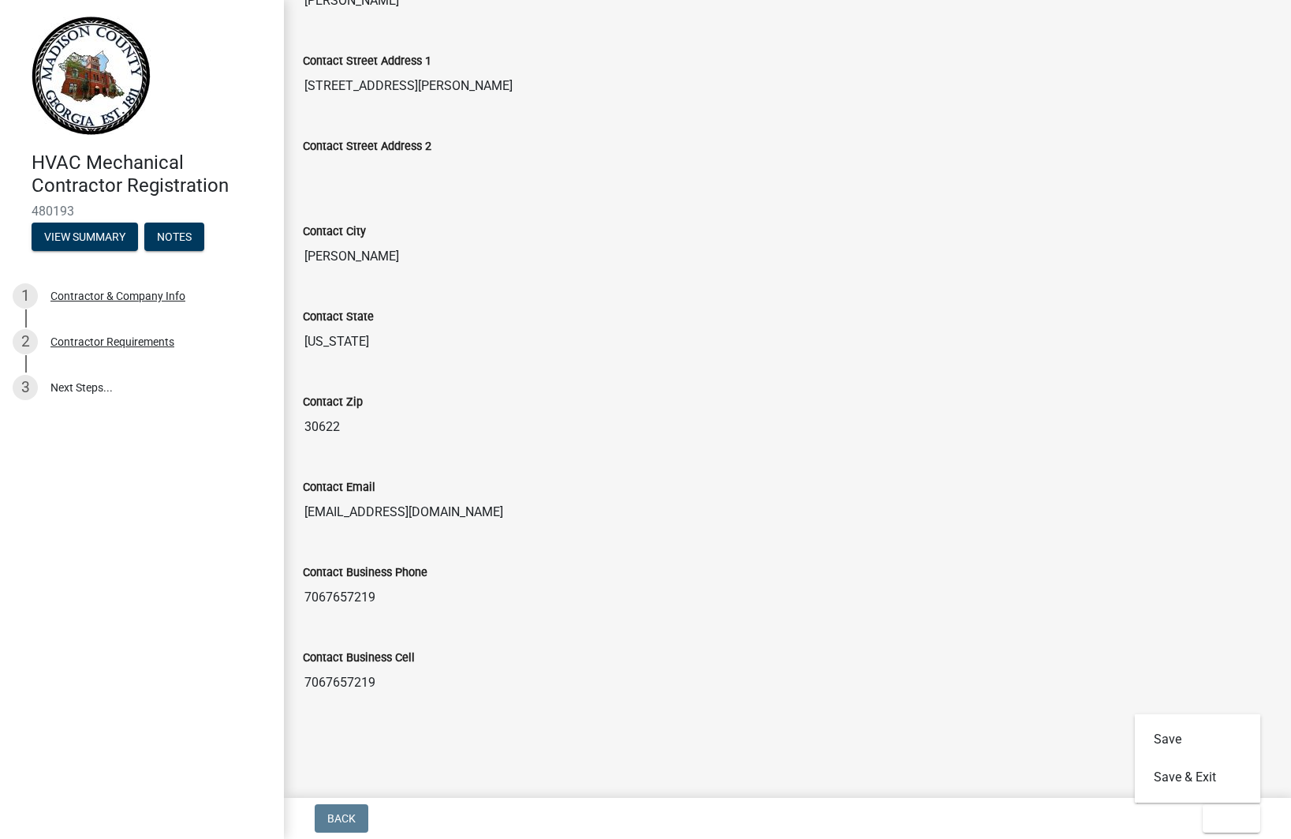
click at [1036, 491] on div "Contact Email" at bounding box center [787, 486] width 969 height 19
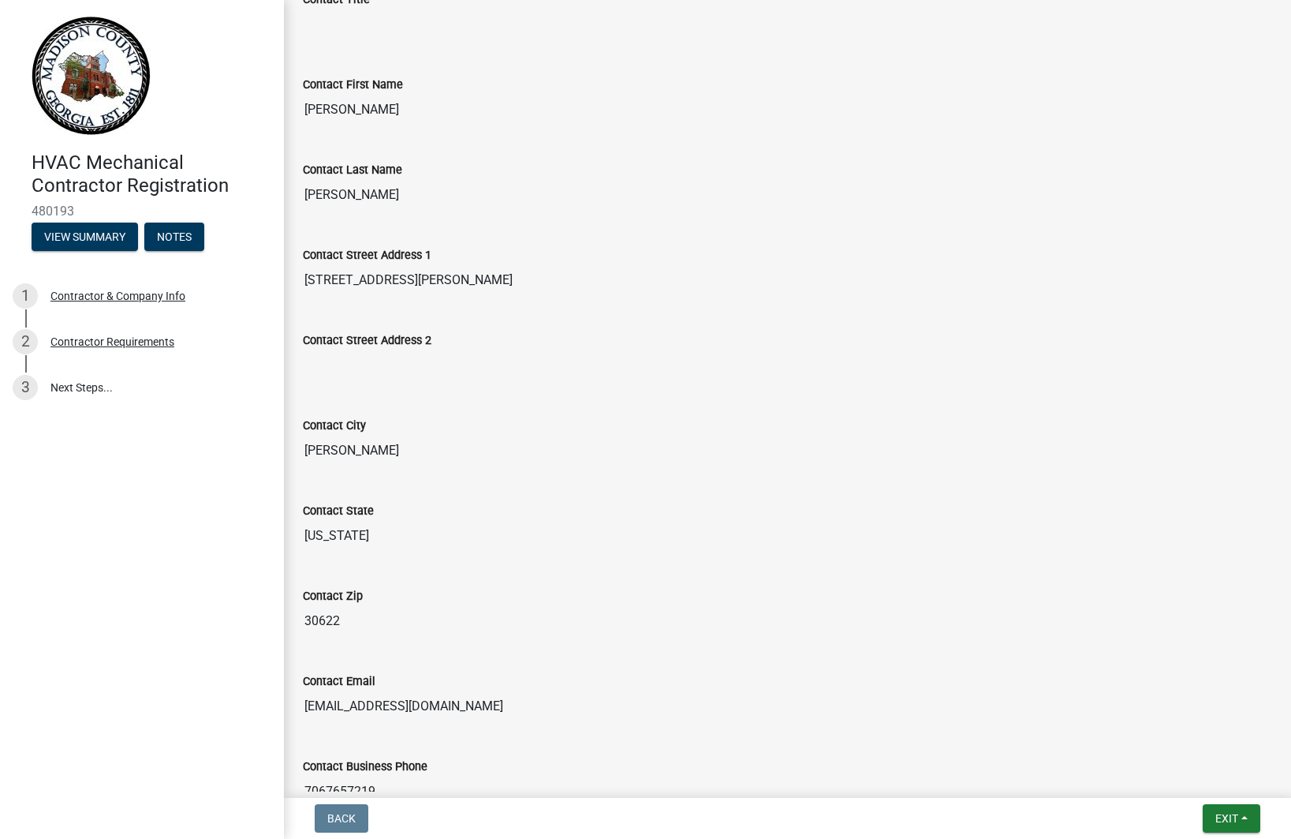
scroll to position [237, 0]
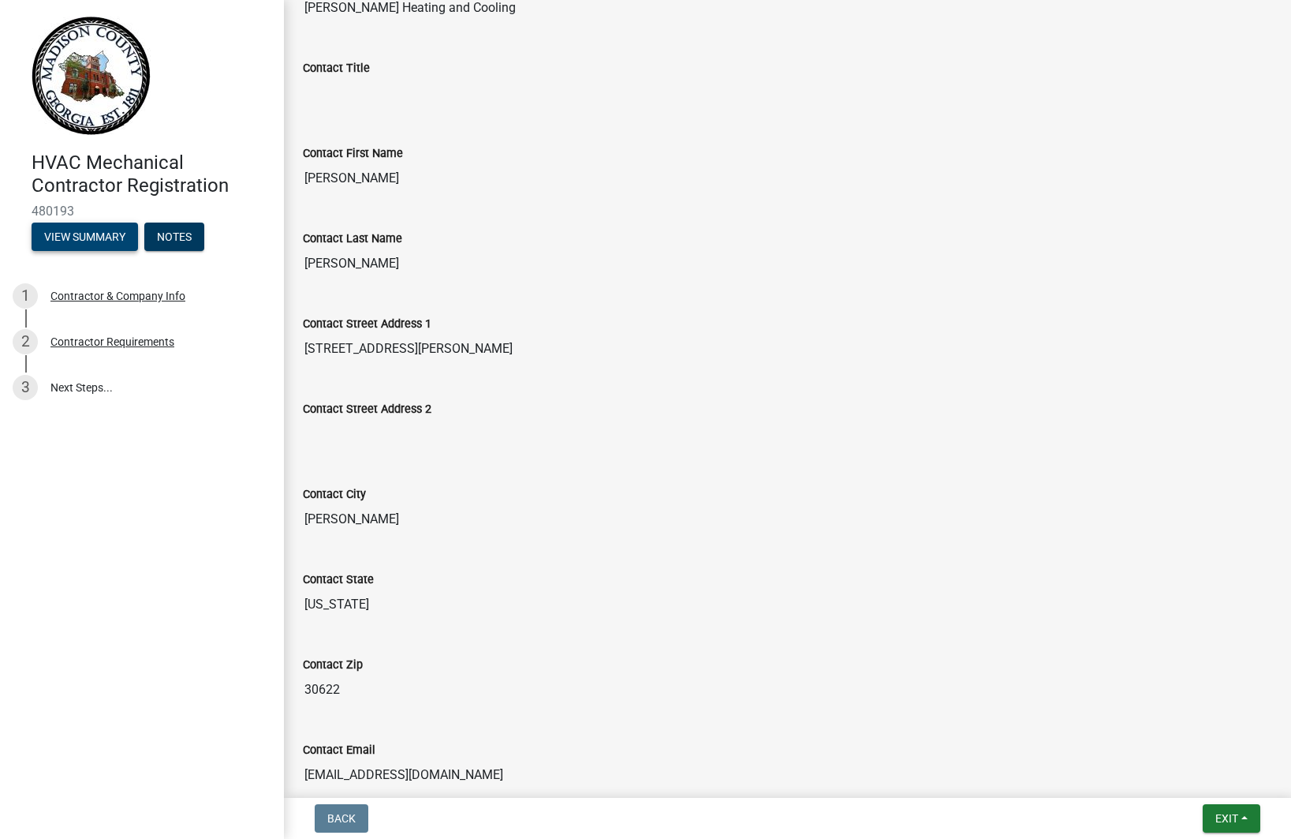
click at [58, 235] on button "View Summary" at bounding box center [85, 236] width 106 height 28
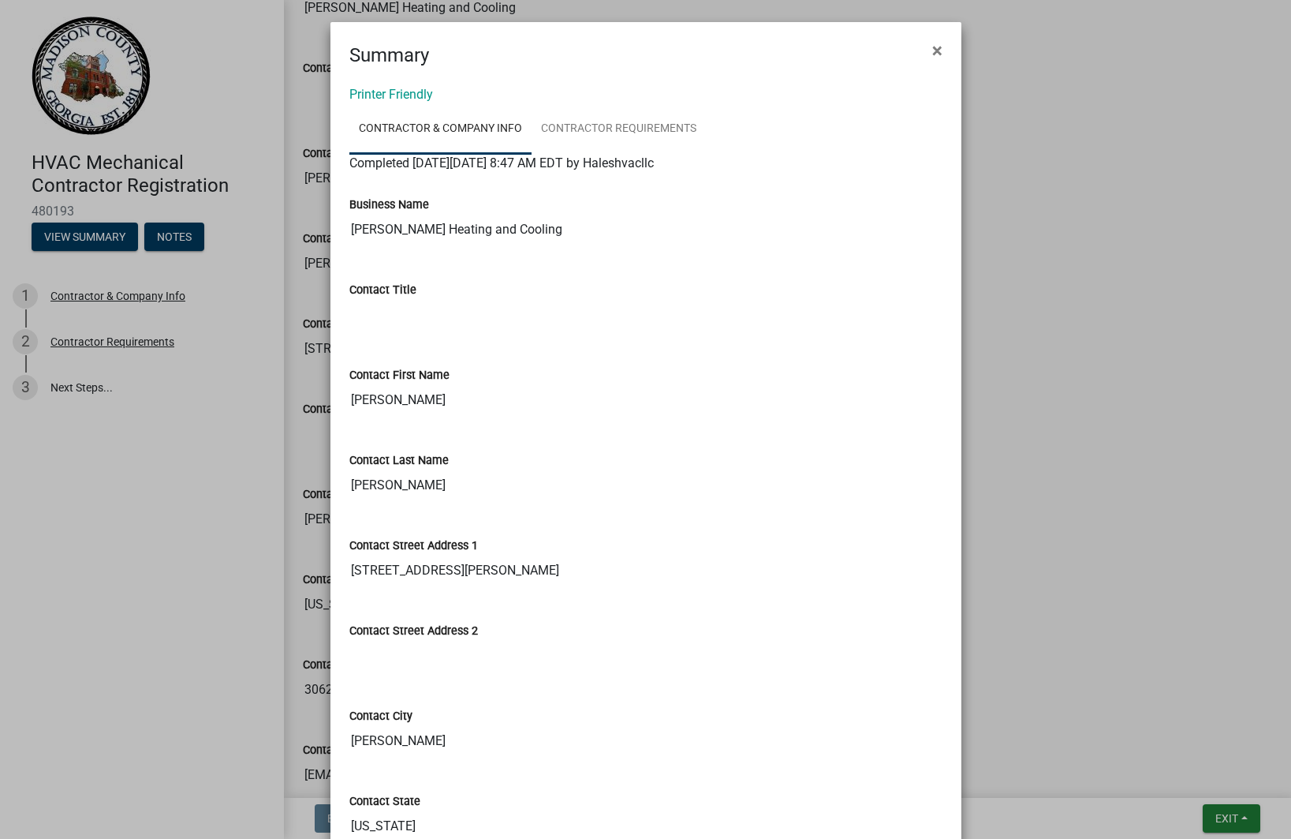
scroll to position [10, 0]
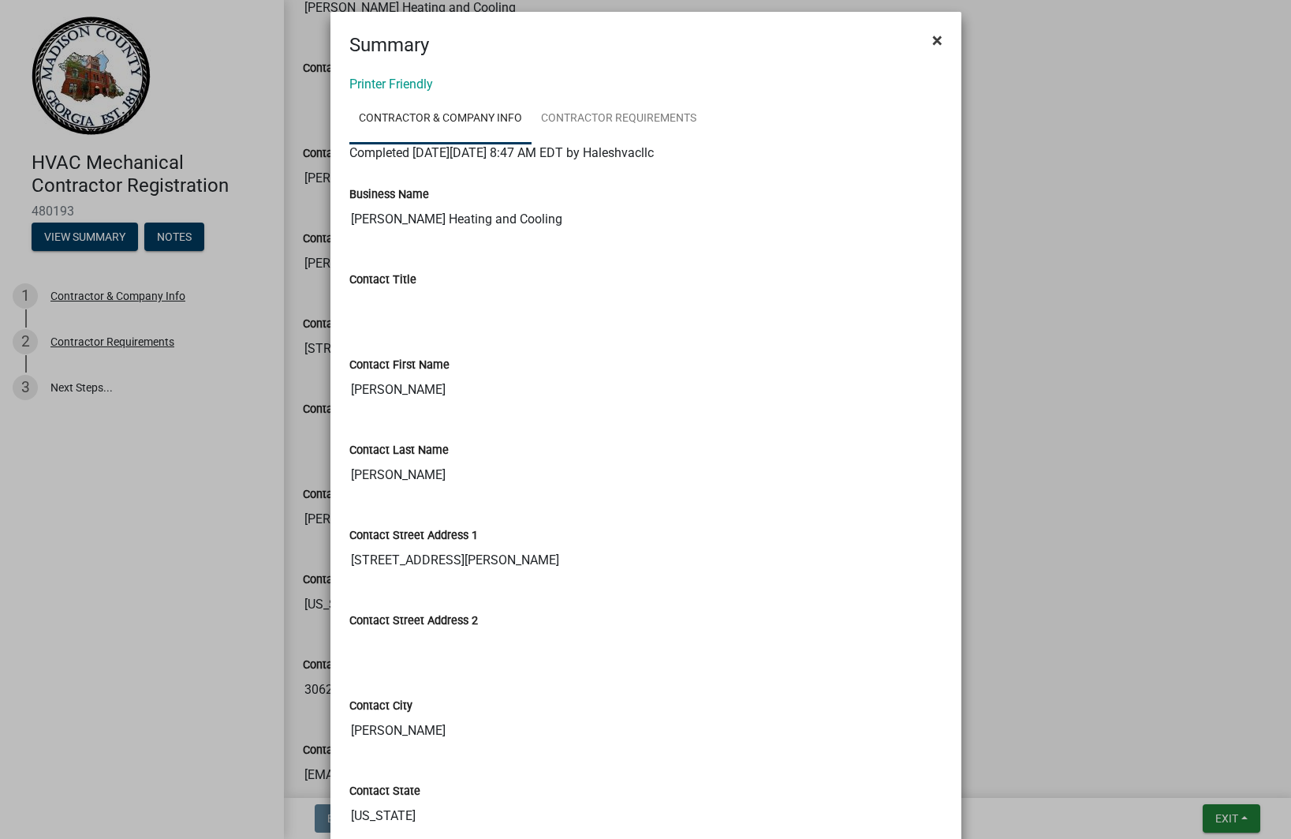
click at [947, 39] on button "×" at bounding box center [937, 40] width 35 height 44
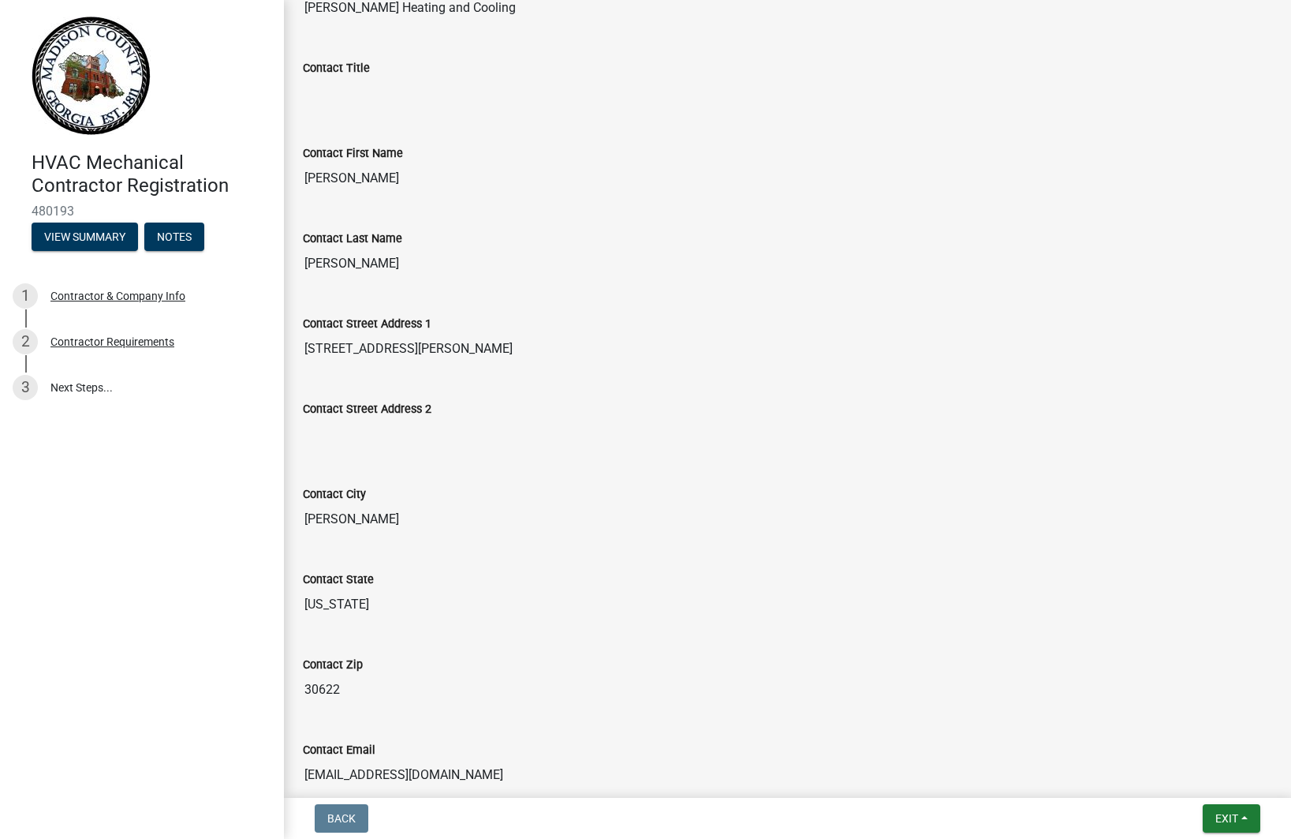
scroll to position [0, 0]
click at [98, 94] on img at bounding box center [91, 76] width 119 height 118
